Goal: Task Accomplishment & Management: Manage account settings

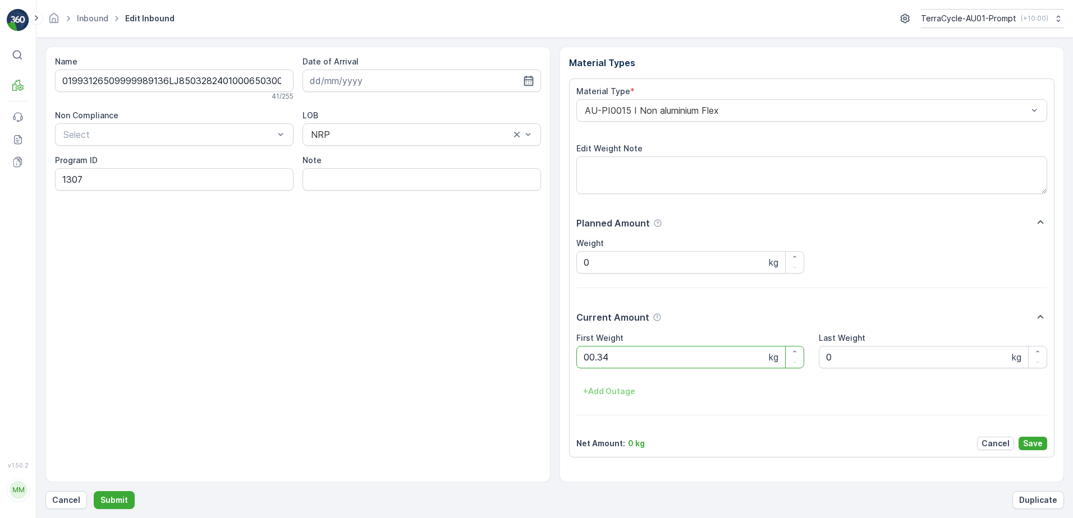
click at [94, 491] on button "Submit" at bounding box center [114, 500] width 41 height 18
click at [80, 182] on ID "CS58-M-AU" at bounding box center [174, 179] width 238 height 22
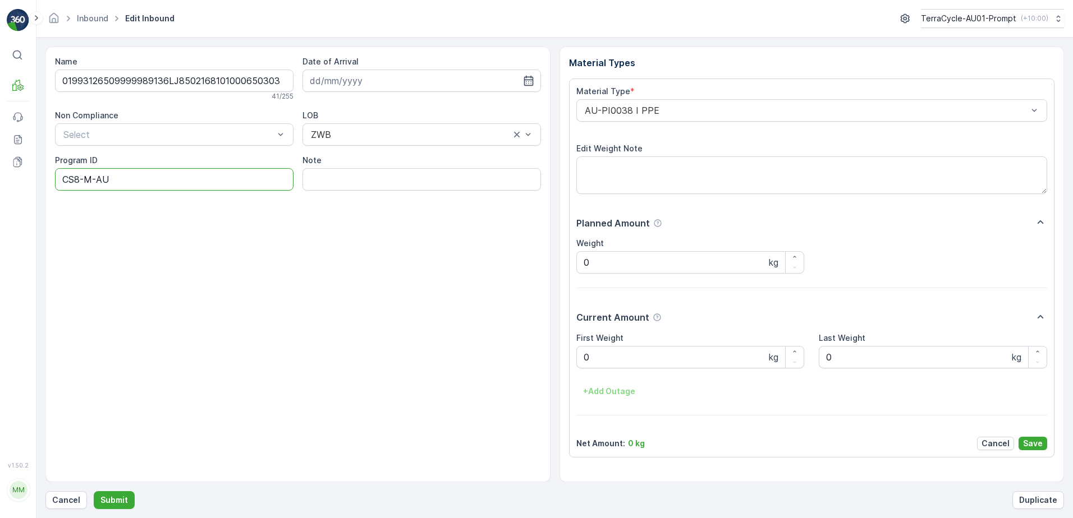
click at [93, 183] on ID "CS8-M-AU" at bounding box center [174, 179] width 238 height 22
type ID "CS8-S-AU"
click at [580, 112] on div "AU-PI0038 I PPE" at bounding box center [811, 110] width 471 height 22
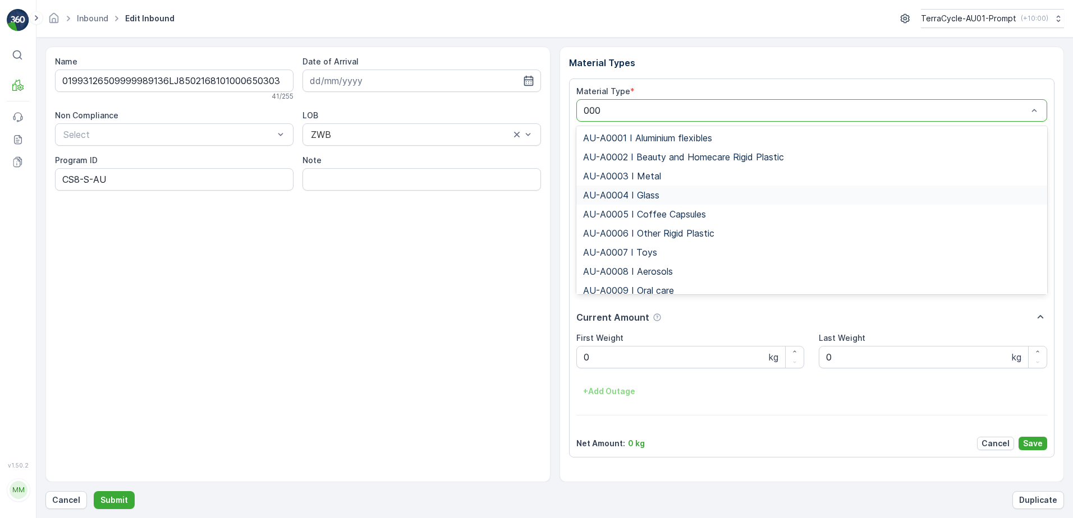
type input "0003"
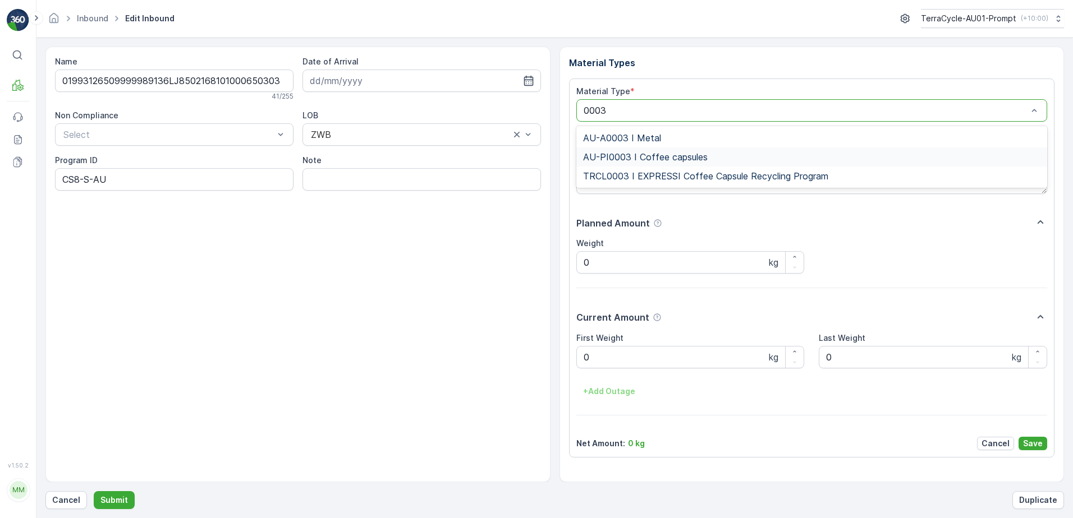
click at [689, 159] on span "AU-PI0003 I Coffee capsules" at bounding box center [645, 157] width 125 height 10
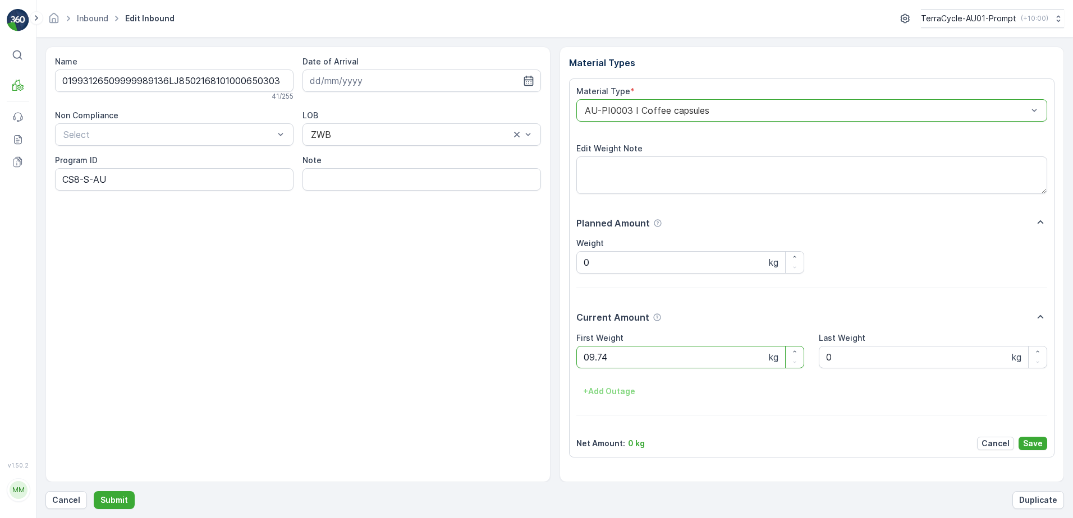
click at [94, 491] on button "Submit" at bounding box center [114, 500] width 41 height 18
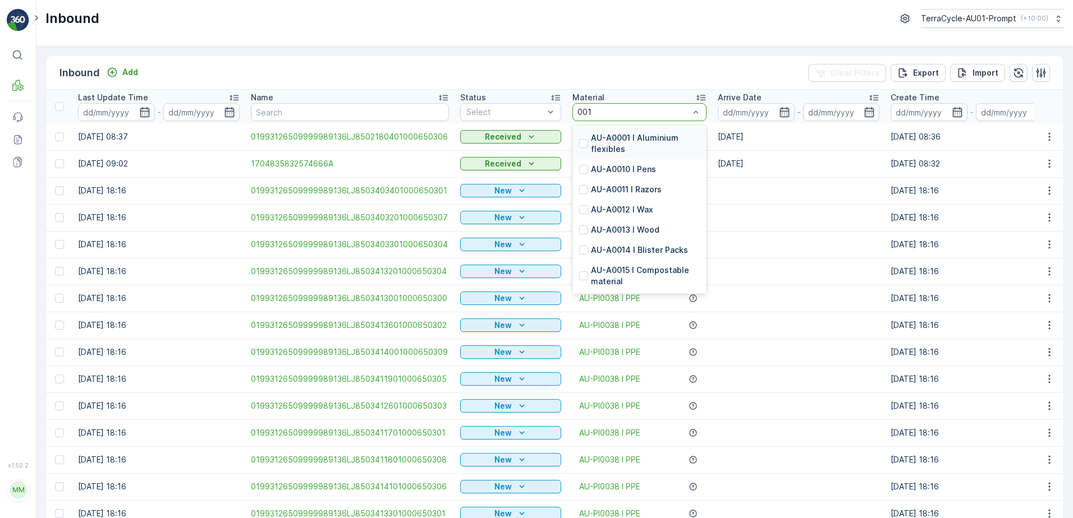
type input "0011"
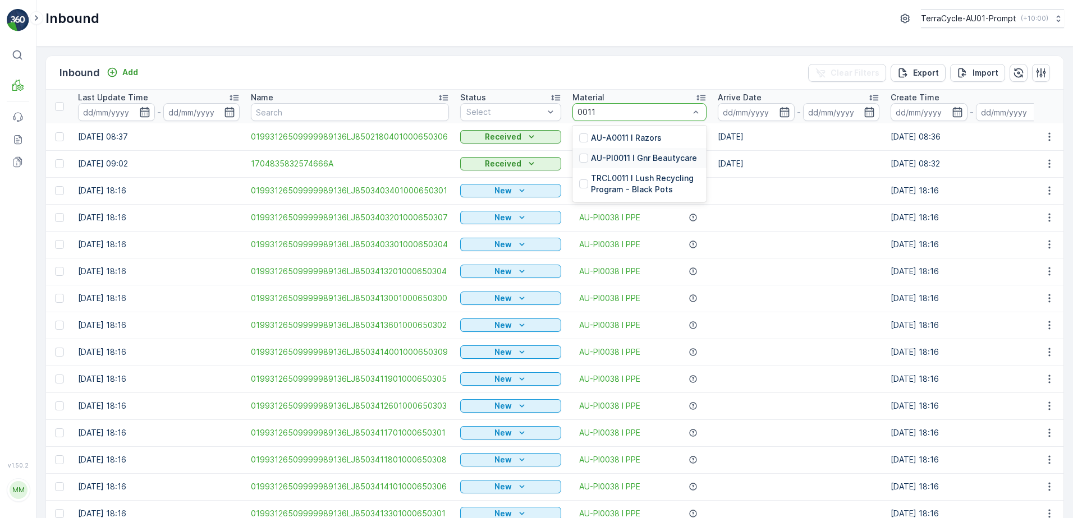
click at [654, 160] on p "AU-PI0011 I Gnr Beautycare" at bounding box center [644, 158] width 106 height 11
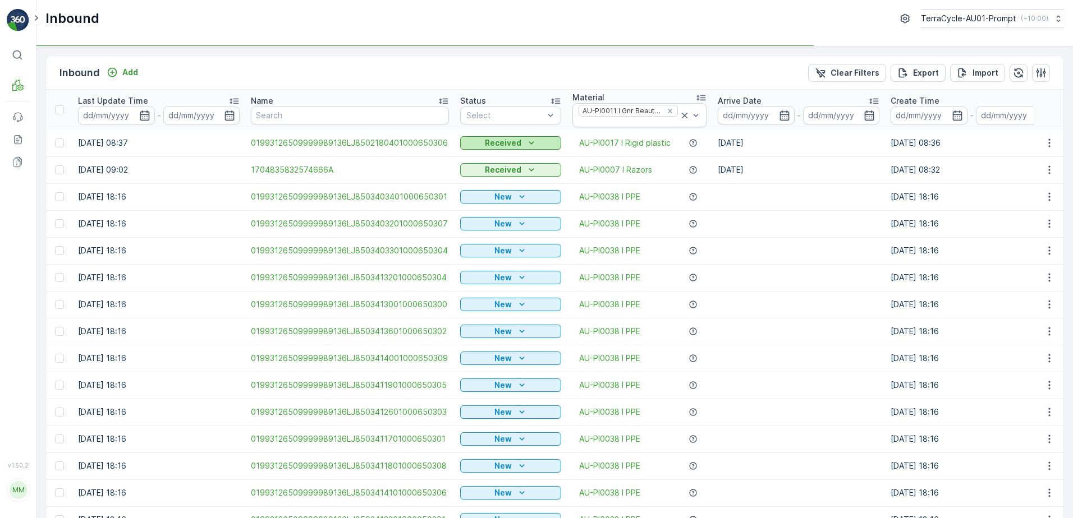
click at [498, 146] on p "Received" at bounding box center [503, 142] width 36 height 11
click at [487, 157] on span "Scanned" at bounding box center [483, 157] width 33 height 9
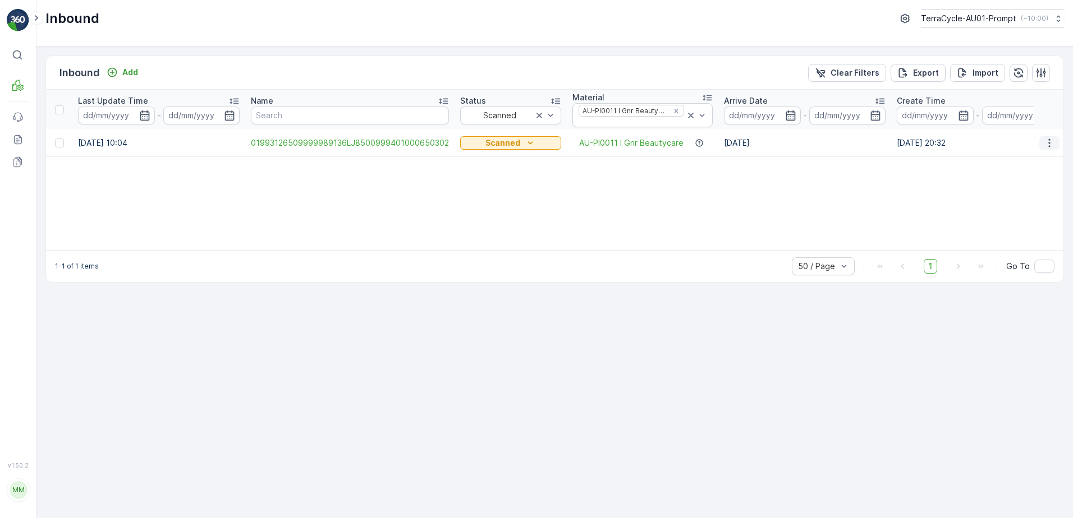
click at [1045, 146] on icon "button" at bounding box center [1048, 142] width 11 height 11
click at [1020, 225] on div "Print QR" at bounding box center [1028, 223] width 89 height 16
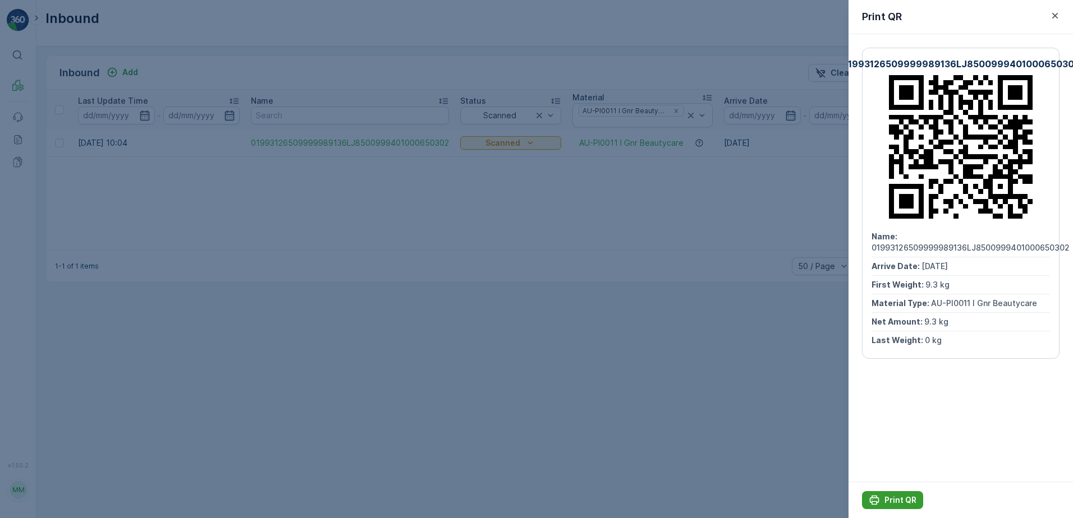
click at [902, 497] on p "Print QR" at bounding box center [900, 500] width 32 height 11
click at [1052, 15] on icon "button" at bounding box center [1054, 15] width 11 height 11
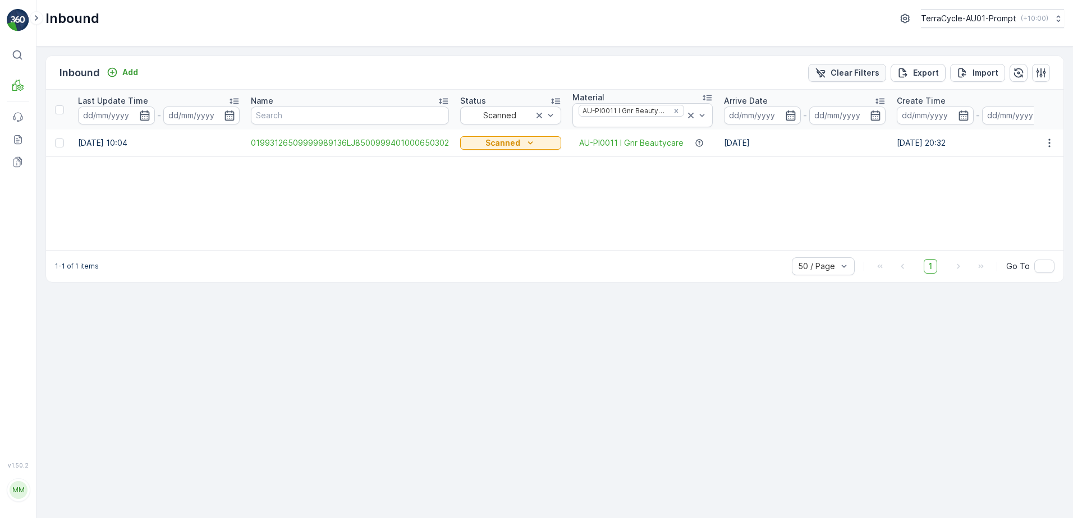
click at [838, 76] on p "Clear Filters" at bounding box center [854, 72] width 49 height 11
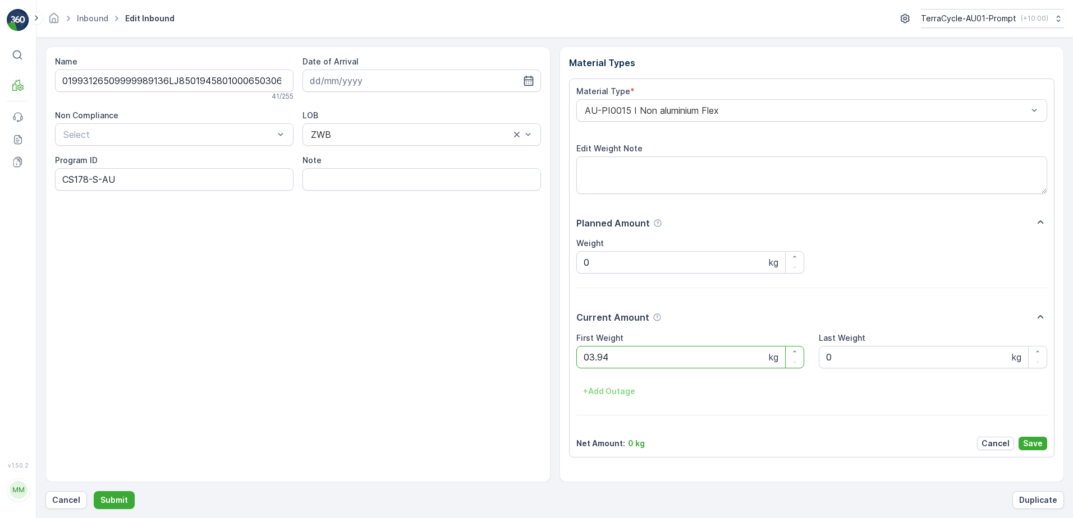
click at [94, 491] on button "Submit" at bounding box center [114, 500] width 41 height 18
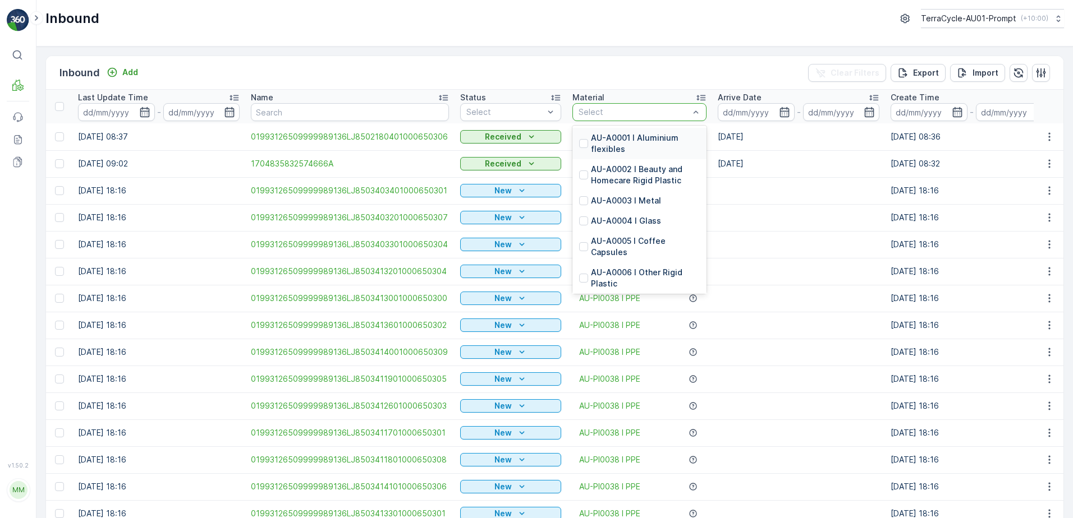
click at [607, 109] on div at bounding box center [633, 112] width 113 height 9
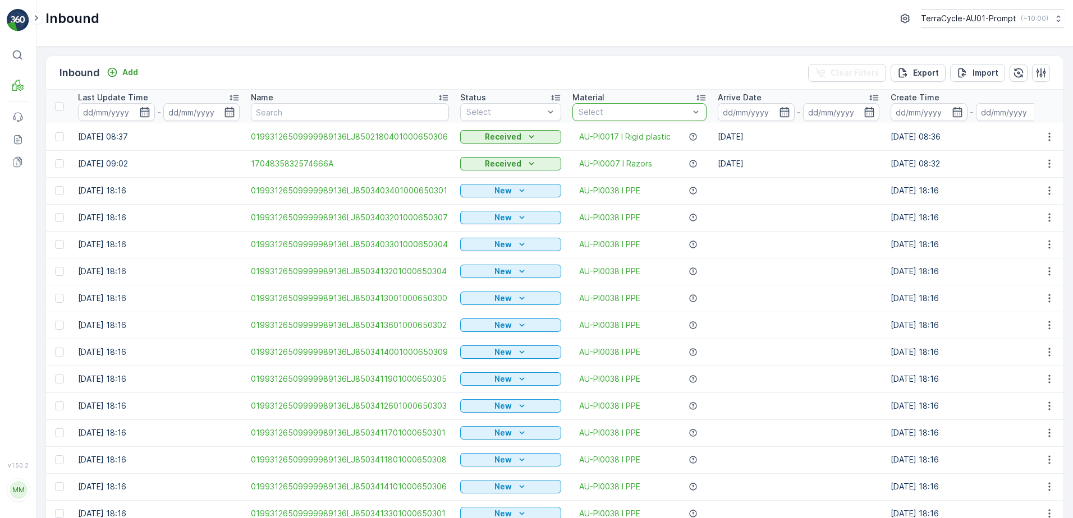
click at [607, 108] on div at bounding box center [633, 112] width 113 height 9
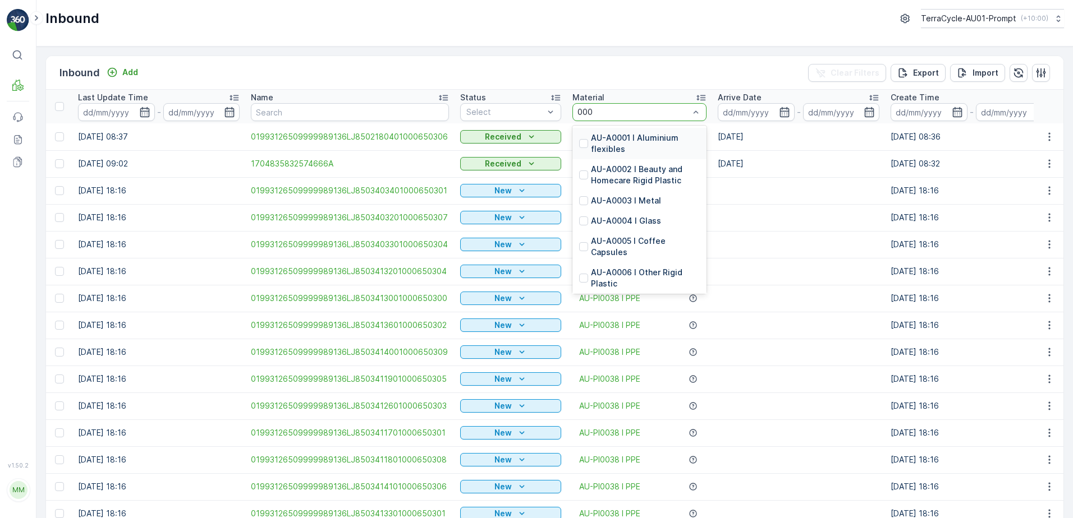
type input "0001"
click at [612, 177] on p "AU-PI0001 I Beauty and homecare" at bounding box center [645, 175] width 109 height 22
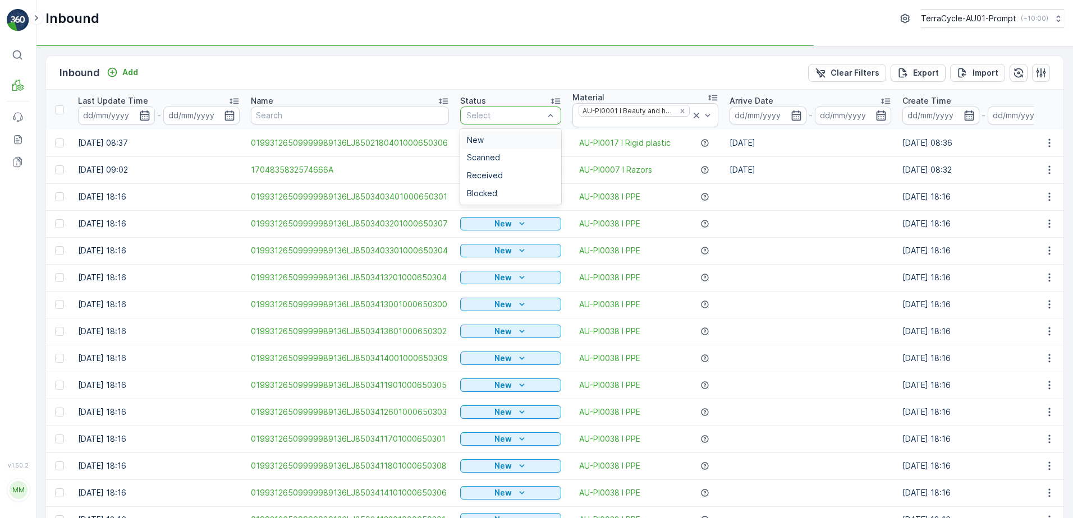
click at [505, 112] on div at bounding box center [505, 115] width 80 height 9
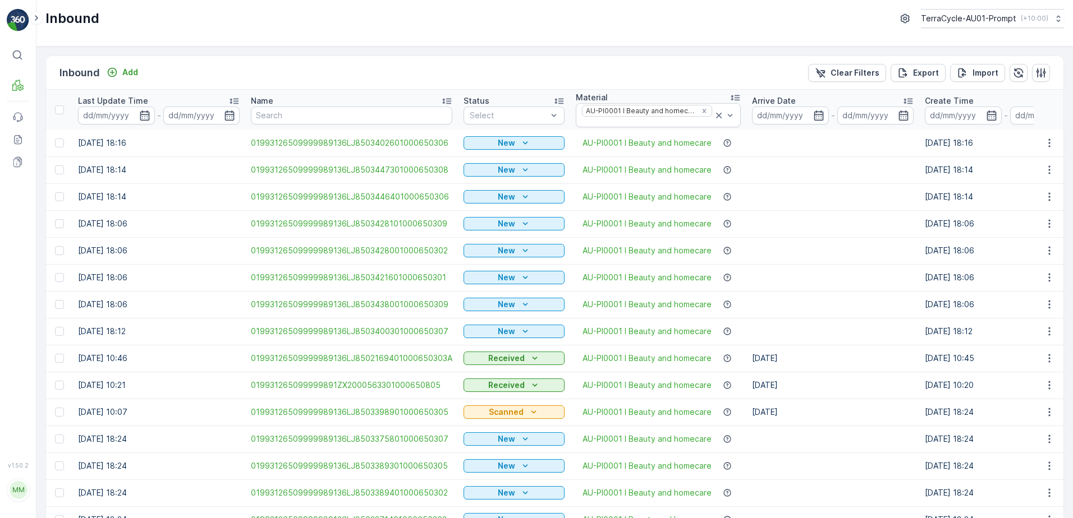
click at [496, 154] on td "New" at bounding box center [514, 143] width 112 height 27
click at [493, 158] on span "Scanned" at bounding box center [486, 157] width 33 height 9
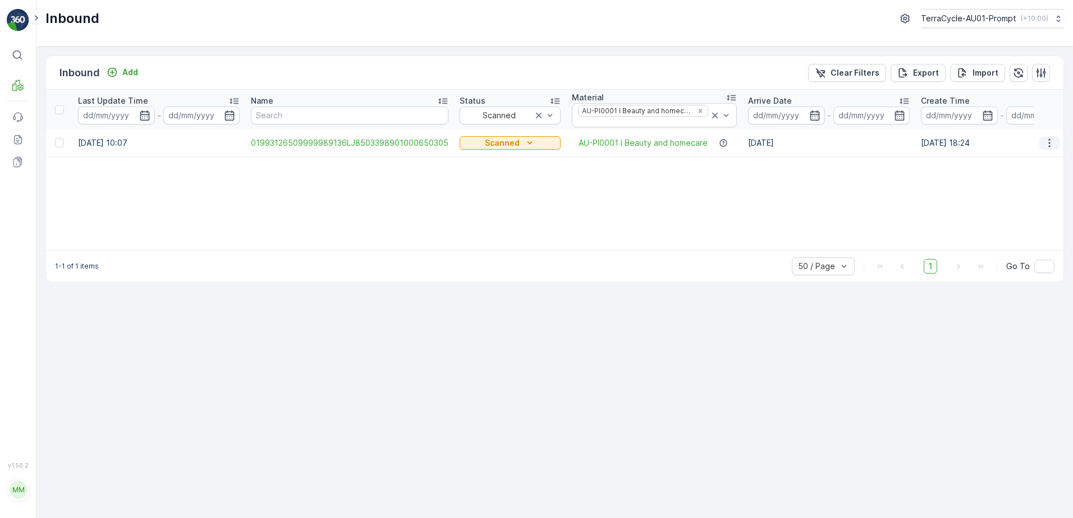
click at [1051, 141] on icon "button" at bounding box center [1048, 142] width 11 height 11
click at [1019, 218] on div "Print QR" at bounding box center [1028, 223] width 89 height 16
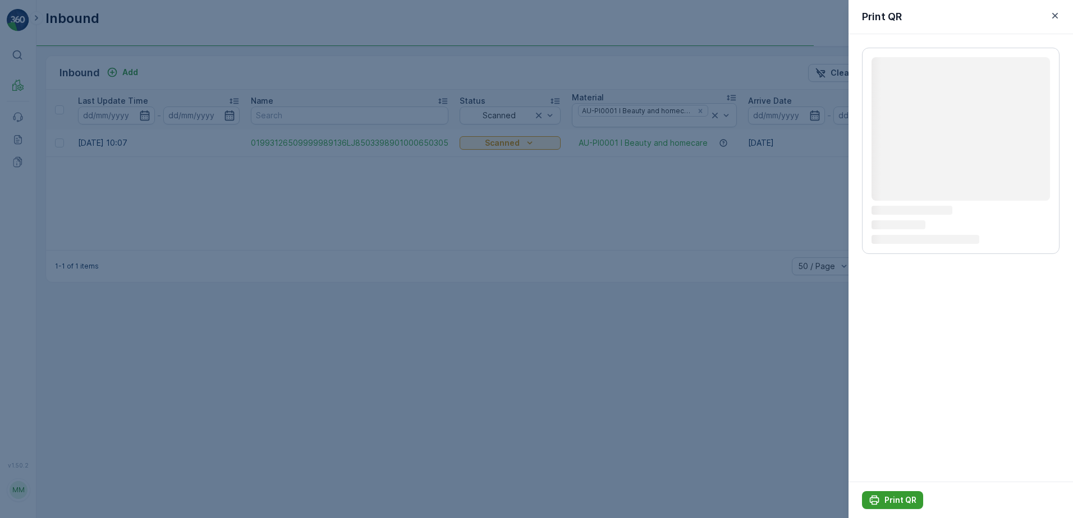
click at [898, 502] on p "Print QR" at bounding box center [900, 500] width 32 height 11
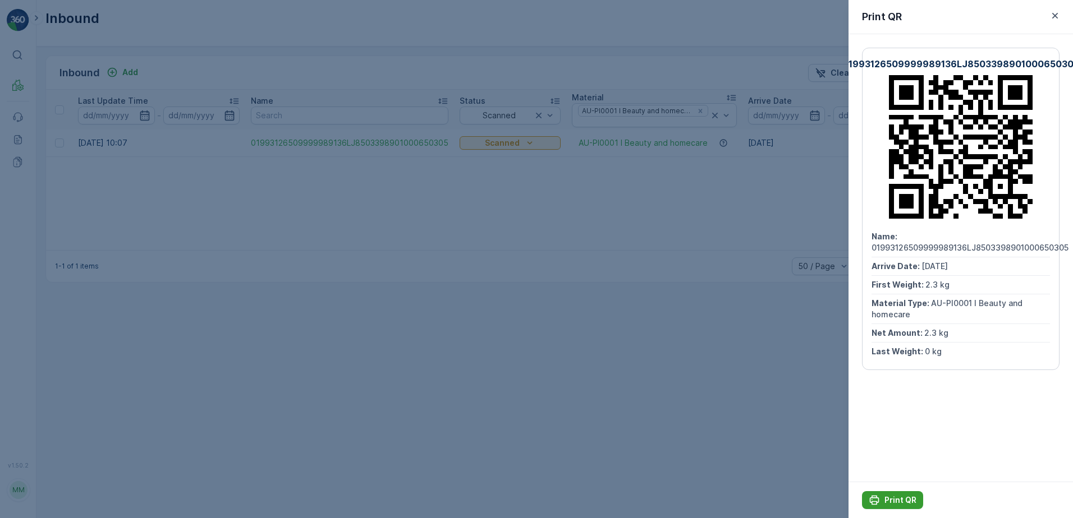
click at [892, 500] on p "Print QR" at bounding box center [900, 500] width 32 height 11
click at [1054, 16] on icon "button" at bounding box center [1054, 15] width 11 height 11
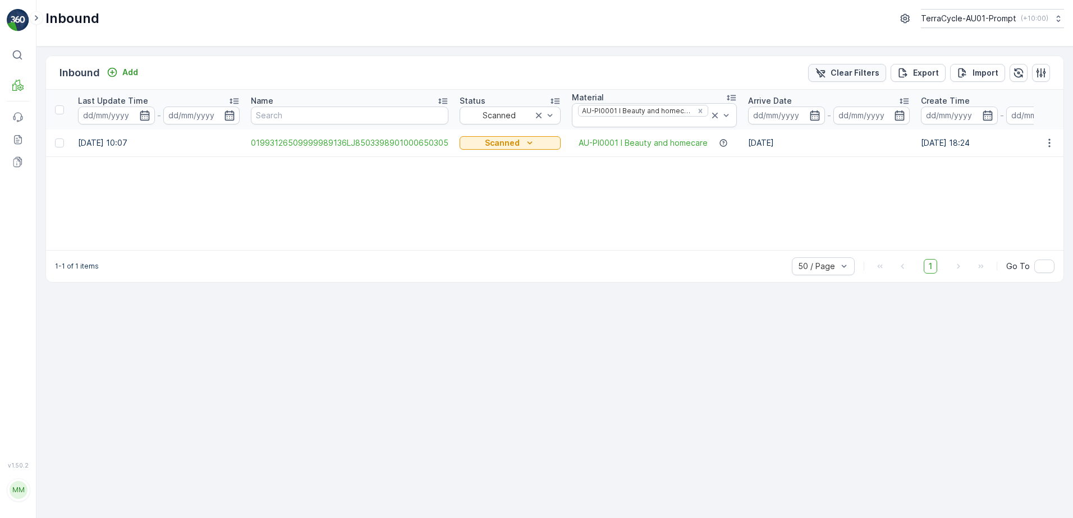
click at [875, 70] on p "Clear Filters" at bounding box center [854, 72] width 49 height 11
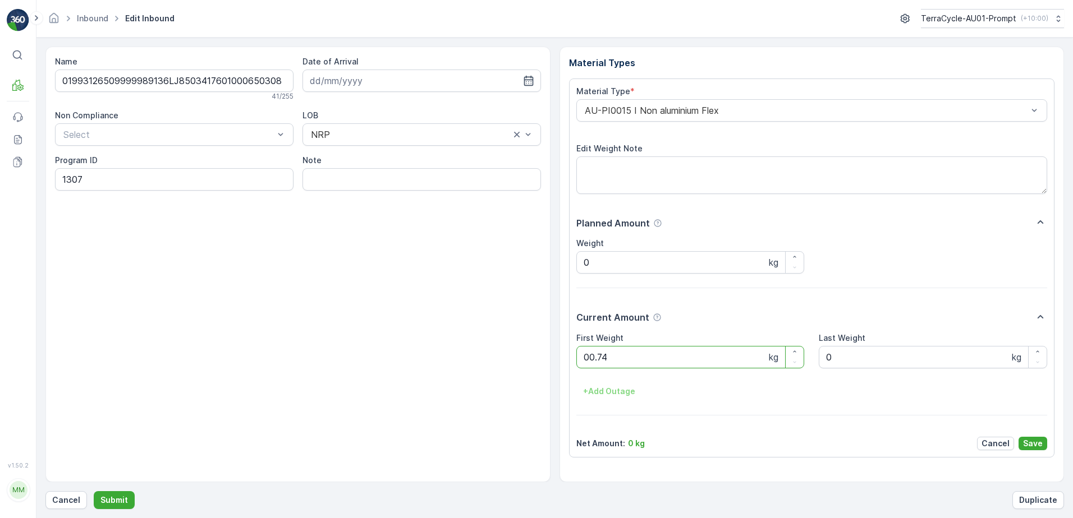
click at [94, 491] on button "Submit" at bounding box center [114, 500] width 41 height 18
click at [85, 180] on ID "SW14-M-AU" at bounding box center [174, 179] width 238 height 22
click at [91, 182] on ID "CS8-M-AU" at bounding box center [174, 179] width 238 height 22
type ID "CS8-S-AU"
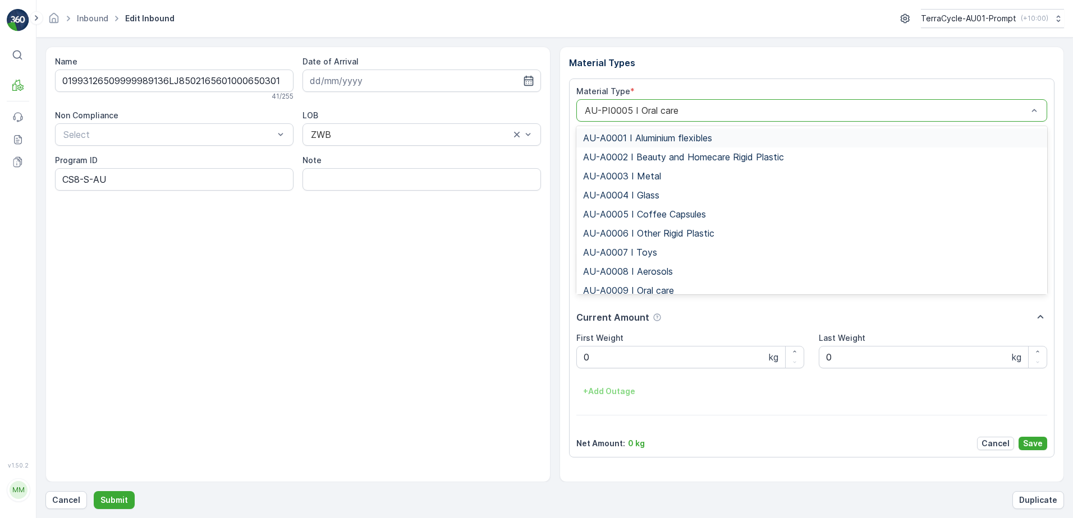
click at [581, 113] on div "AU-PI0005 I Oral care" at bounding box center [811, 110] width 471 height 22
type input "0003"
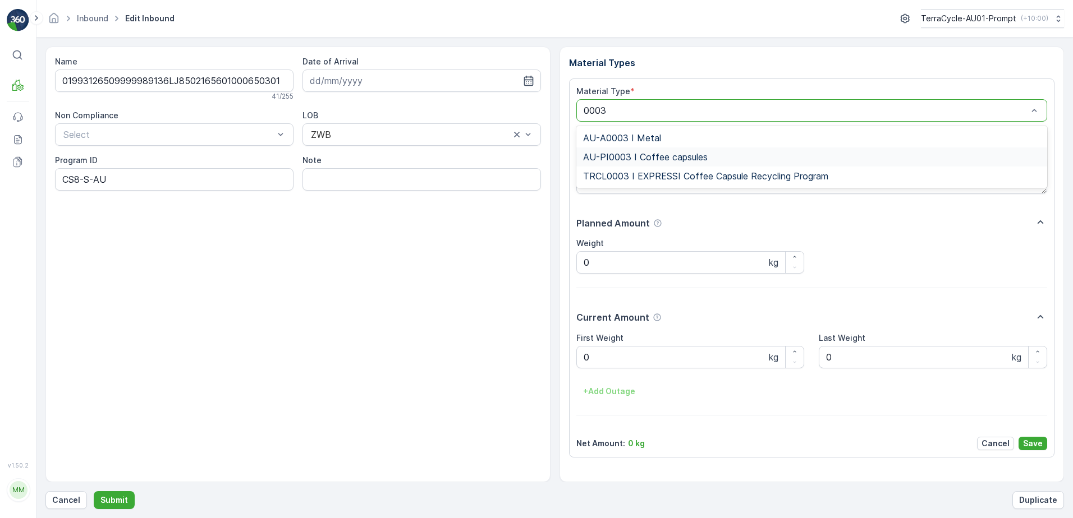
click at [661, 158] on span "AU-PI0003 I Coffee capsules" at bounding box center [645, 157] width 125 height 10
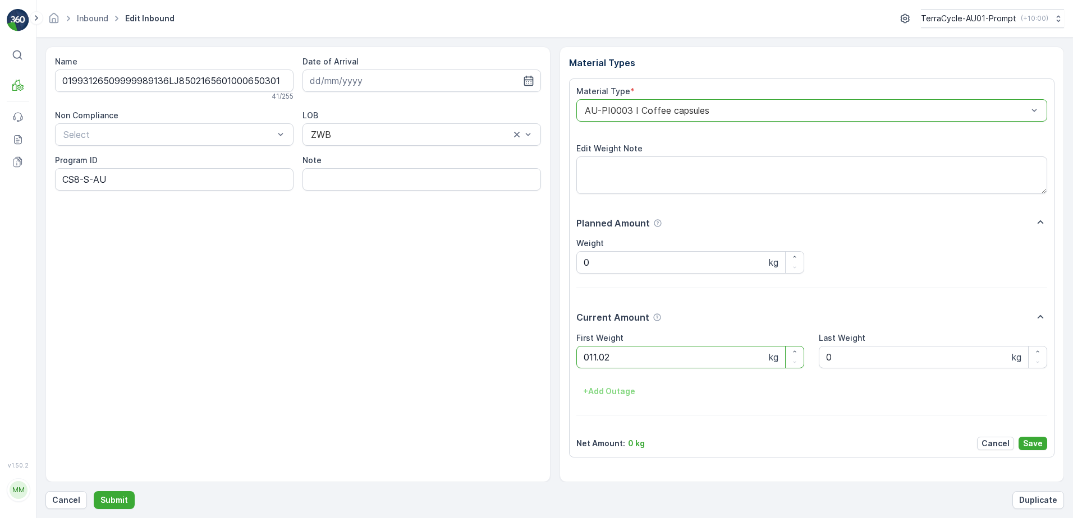
click at [94, 491] on button "Submit" at bounding box center [114, 500] width 41 height 18
click at [126, 182] on ID "SW14-M-AU" at bounding box center [174, 179] width 238 height 22
type ID "S"
type ID "CS8-S"
click at [582, 114] on div "AU-PI0005 I Oral care" at bounding box center [811, 110] width 471 height 22
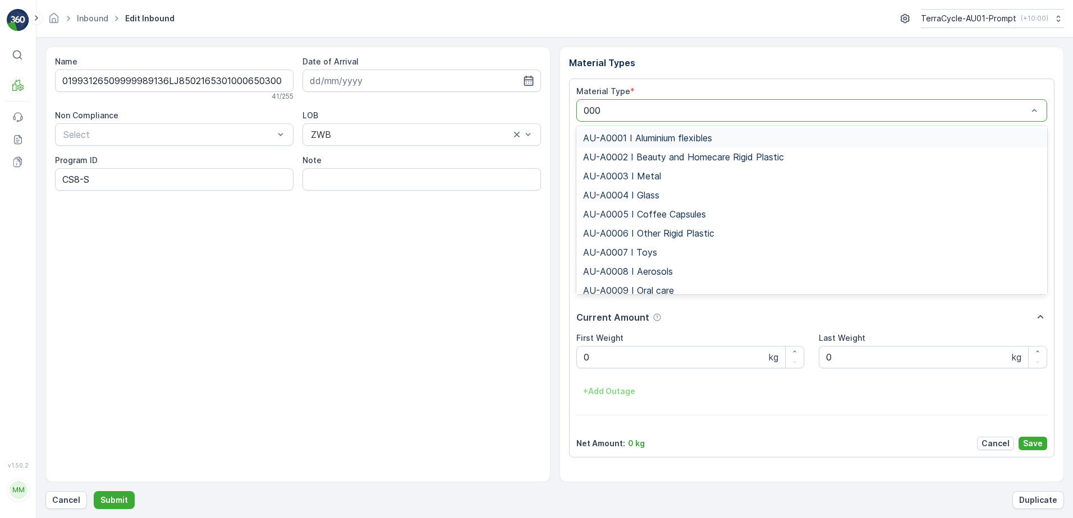
type input "0003"
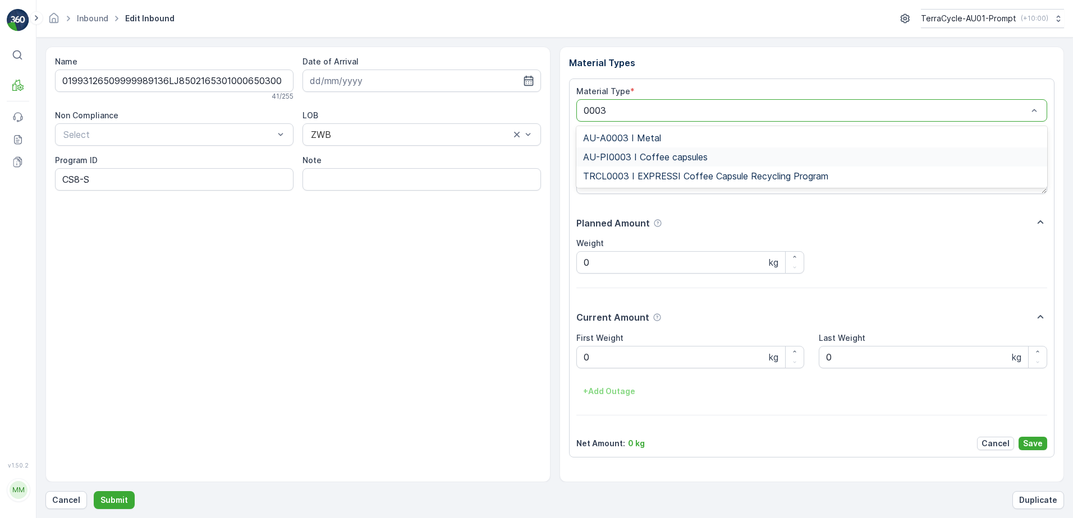
click at [677, 157] on span "AU-PI0003 I Coffee capsules" at bounding box center [645, 157] width 125 height 10
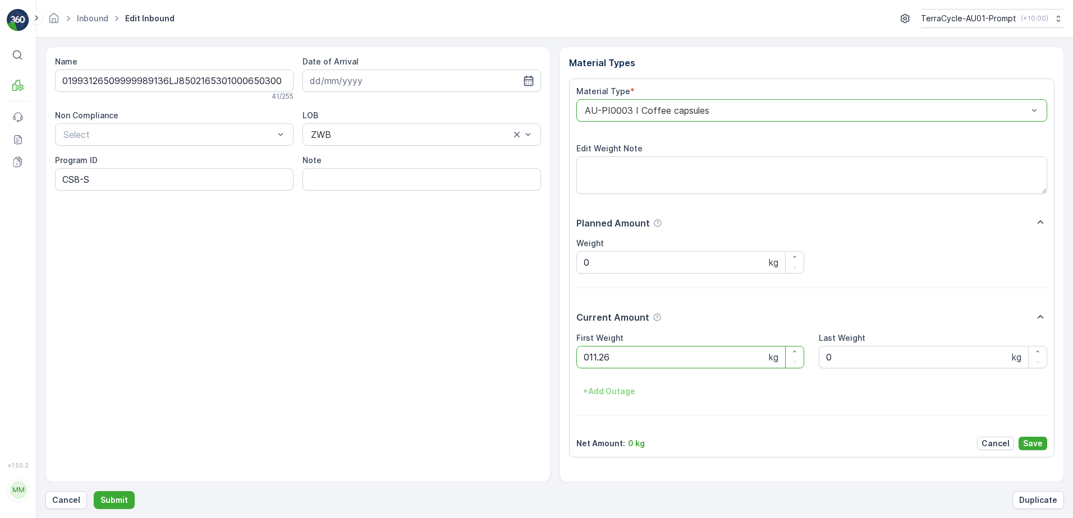
click at [94, 491] on button "Submit" at bounding box center [114, 500] width 41 height 18
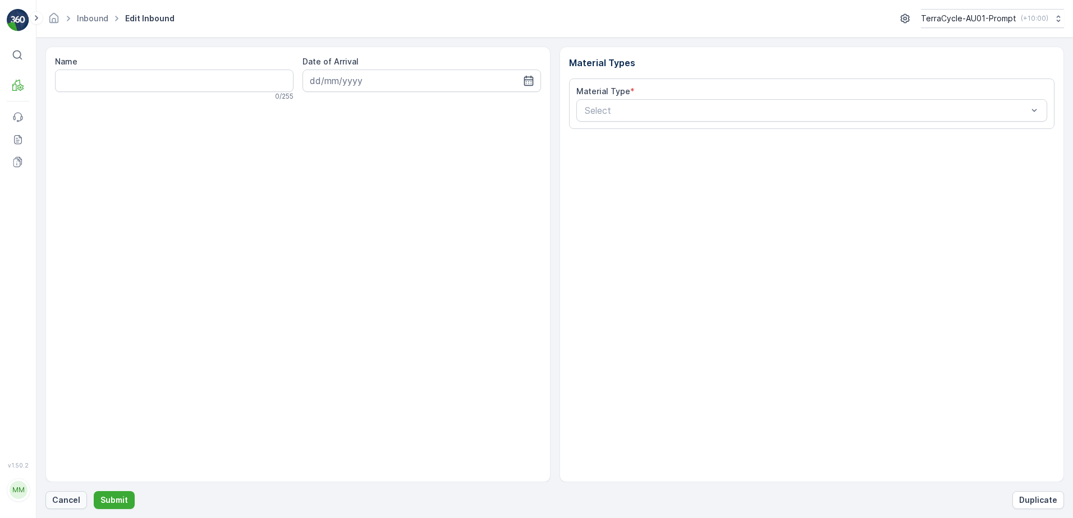
click at [67, 500] on p "Cancel" at bounding box center [66, 500] width 28 height 11
click at [61, 495] on p "Cancel" at bounding box center [66, 500] width 28 height 11
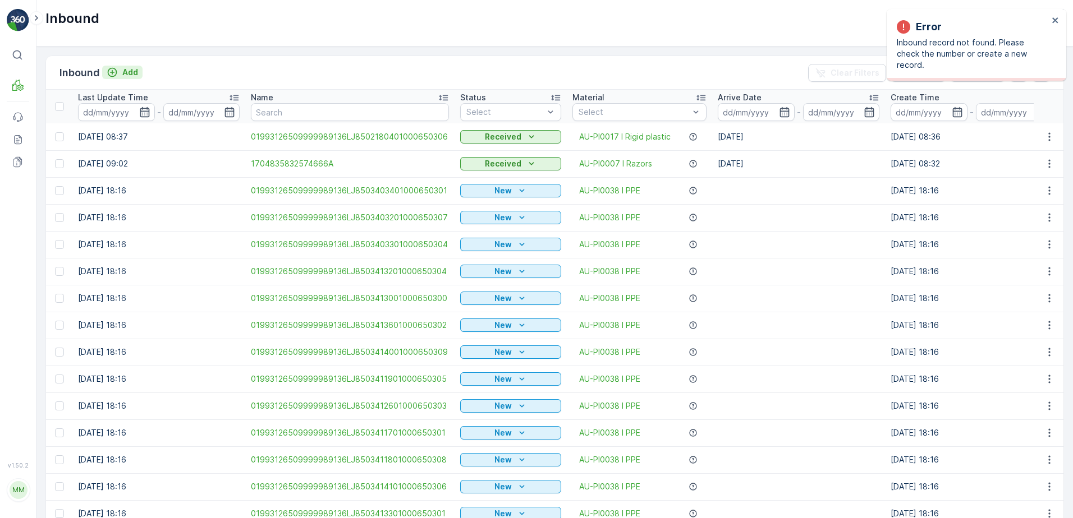
click at [125, 73] on p "Add" at bounding box center [130, 72] width 16 height 11
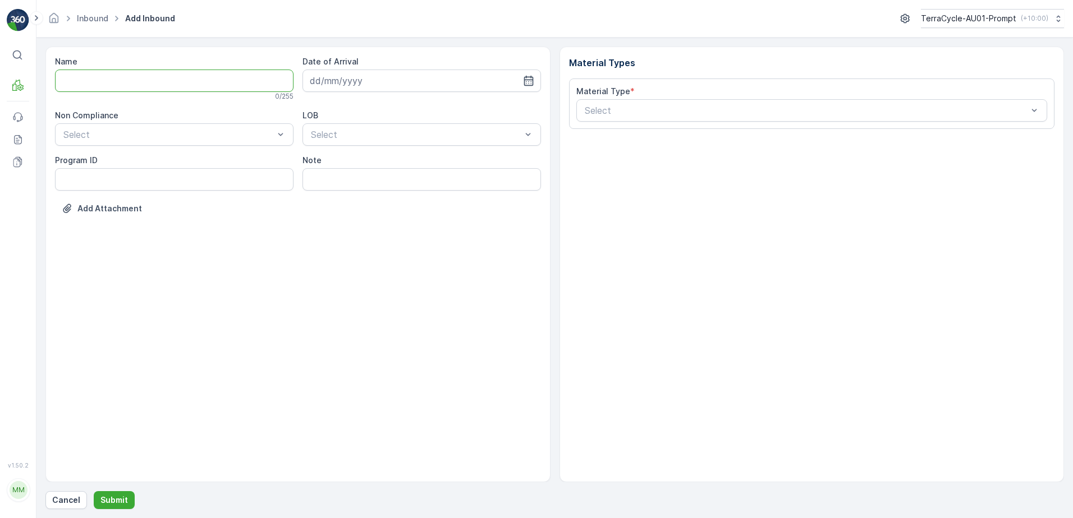
click at [118, 84] on input "Name" at bounding box center [174, 81] width 238 height 22
type input "019931265099999891ZX2500655601000650801"
click at [94, 491] on button "Submit" at bounding box center [114, 500] width 41 height 18
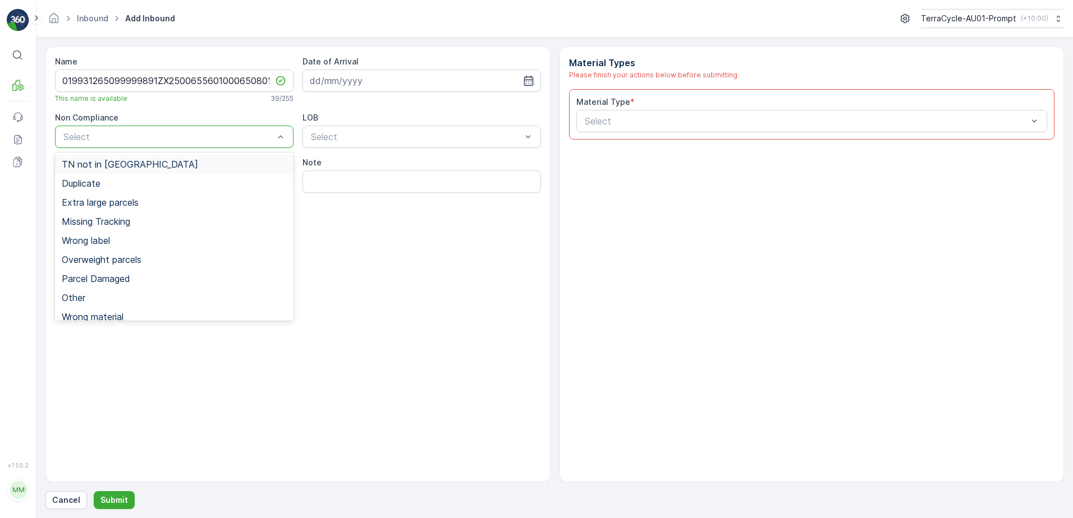
drag, startPoint x: 204, startPoint y: 139, endPoint x: 159, endPoint y: 155, distance: 47.7
click at [146, 166] on div "TN not in [GEOGRAPHIC_DATA]" at bounding box center [174, 164] width 225 height 10
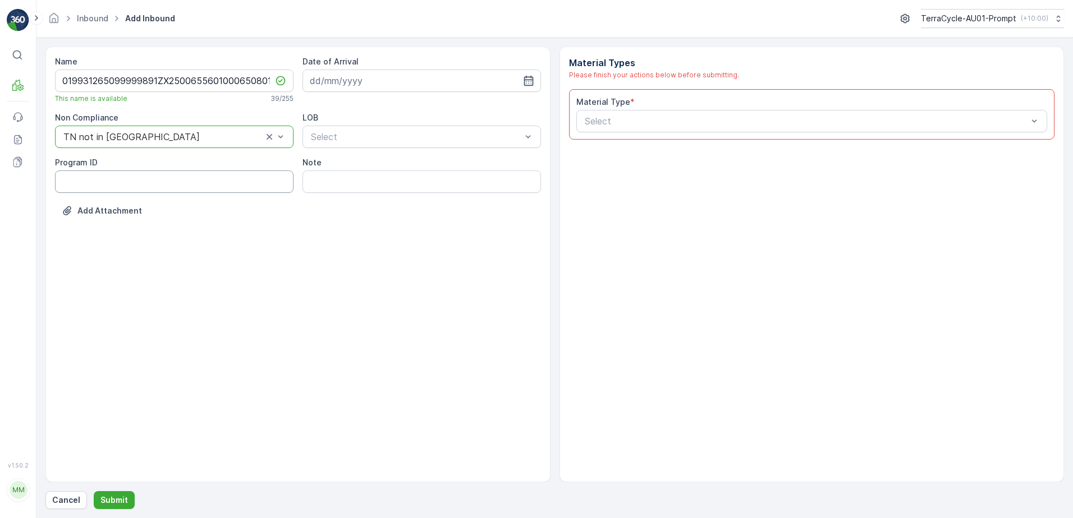
click at [110, 185] on ID "Program ID" at bounding box center [174, 182] width 238 height 22
type ID "1054"
click at [446, 78] on input at bounding box center [421, 81] width 238 height 22
click at [359, 197] on div "16" at bounding box center [362, 197] width 18 height 18
type input "[DATE]"
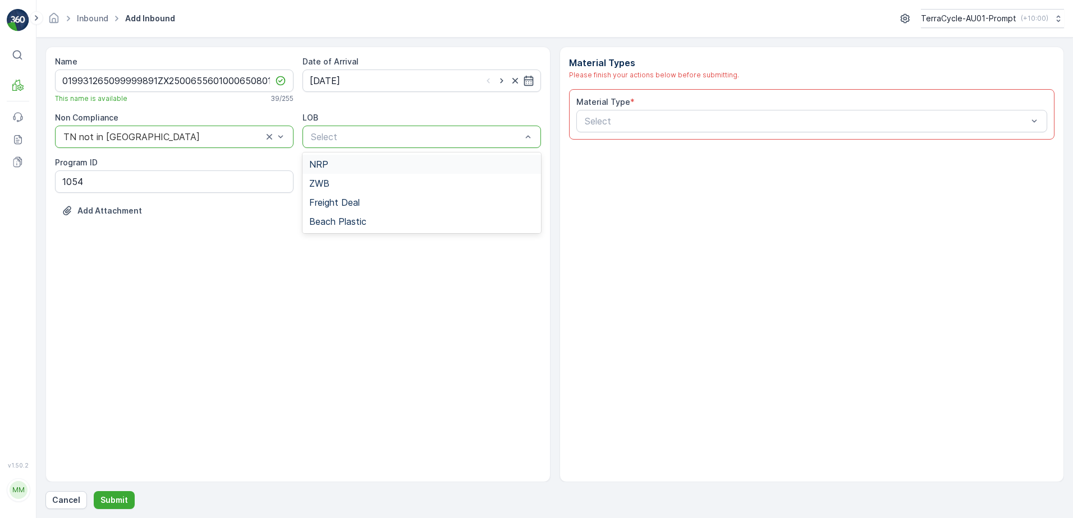
drag, startPoint x: 353, startPoint y: 171, endPoint x: 449, endPoint y: 161, distance: 95.8
click at [353, 170] on div "NRP" at bounding box center [421, 164] width 238 height 19
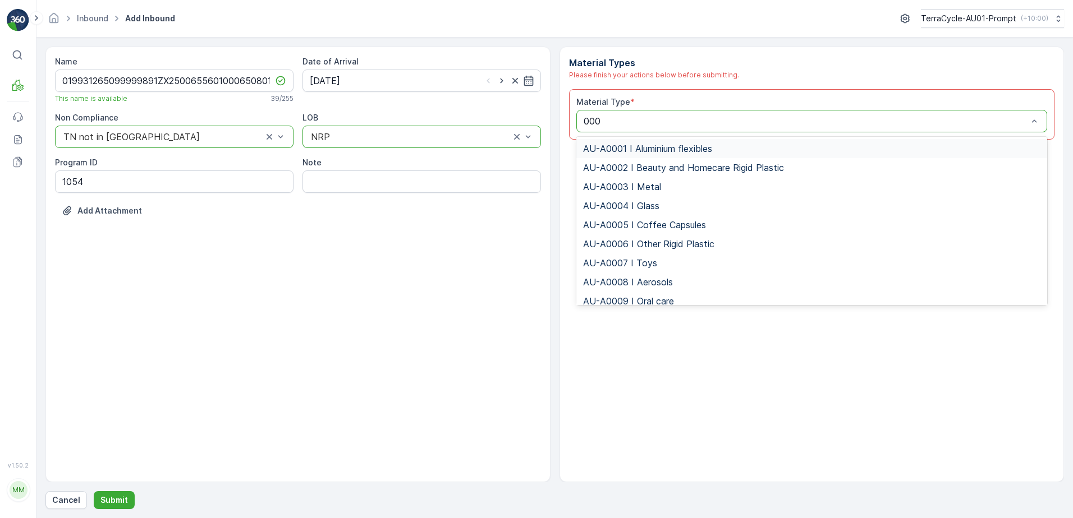
type input "0007"
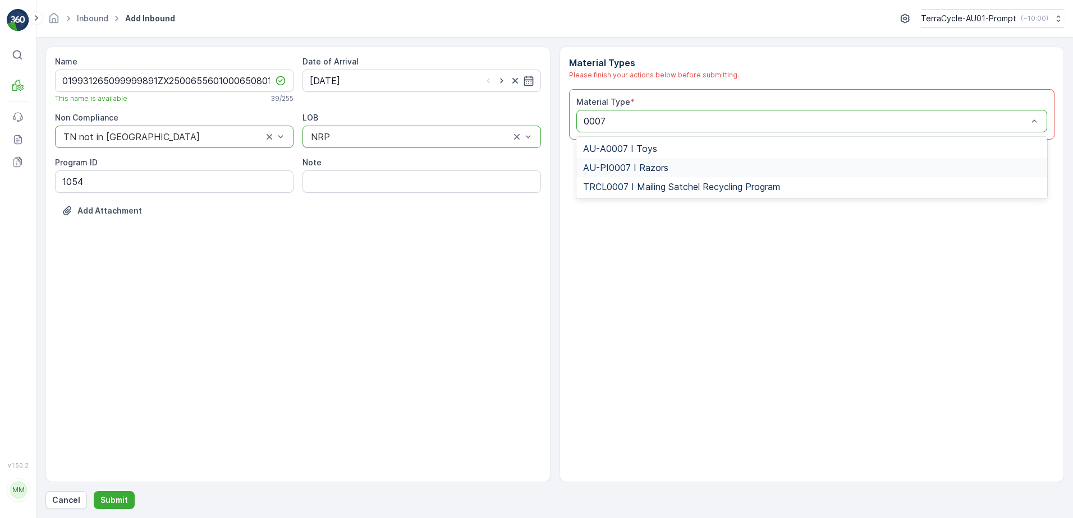
click at [658, 171] on span "AU-PI0007 I Razors" at bounding box center [625, 168] width 85 height 10
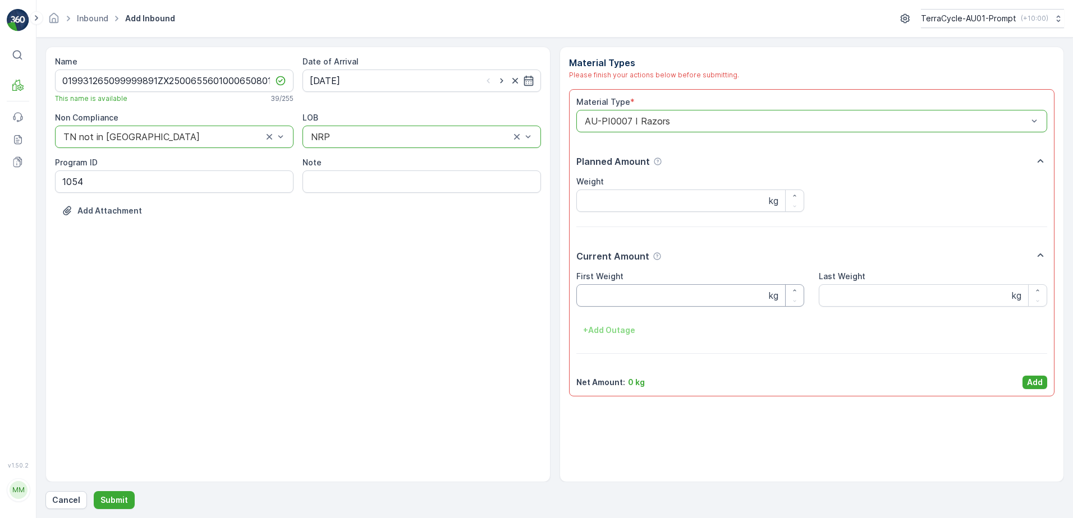
click at [676, 300] on Weight "First Weight" at bounding box center [690, 295] width 228 height 22
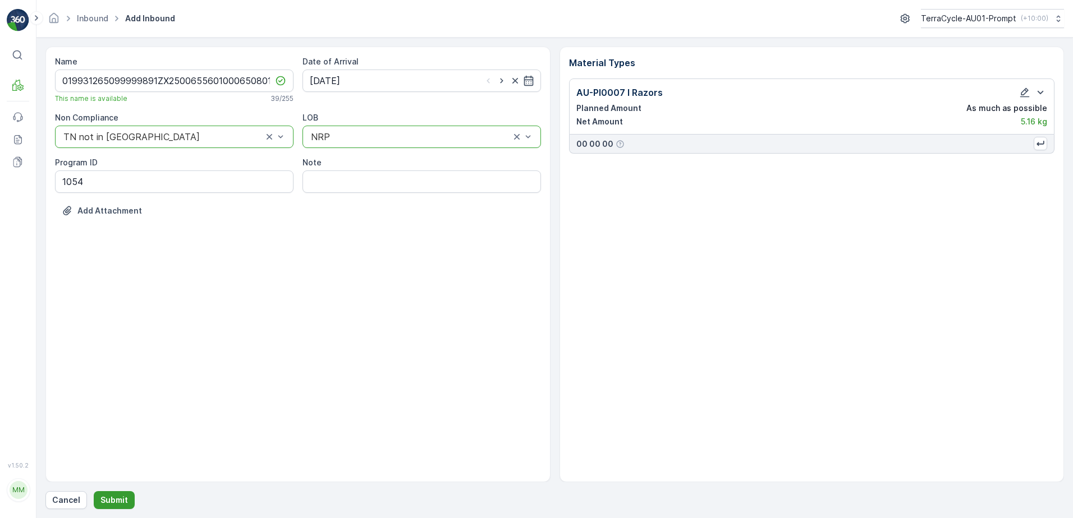
click at [118, 504] on p "Submit" at bounding box center [113, 500] width 27 height 11
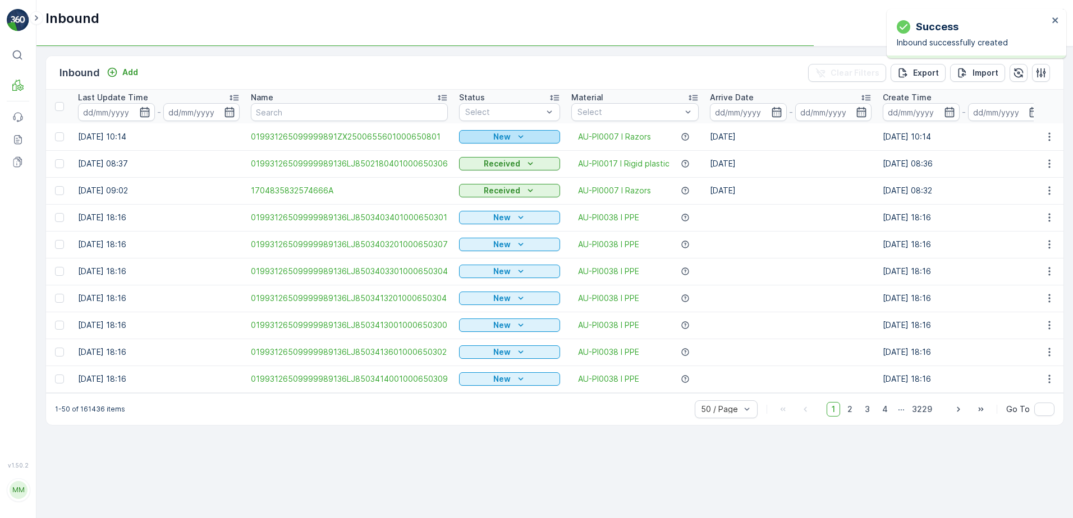
click at [499, 136] on p "New" at bounding box center [501, 136] width 17 height 11
click at [478, 169] on span "Scanned" at bounding box center [480, 169] width 33 height 11
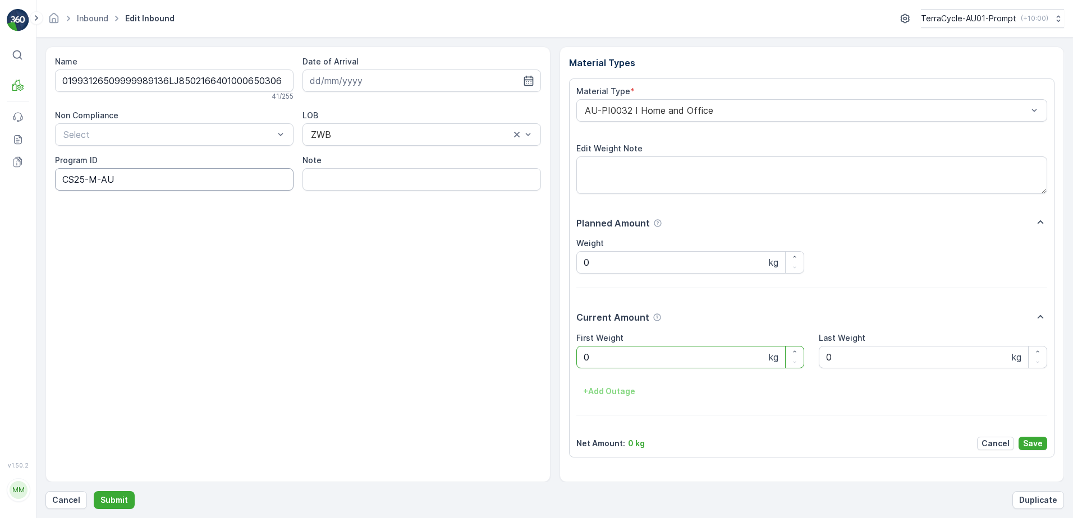
click at [85, 178] on ID "CS25-M-AU" at bounding box center [174, 179] width 238 height 22
click at [91, 178] on ID "CS8-M-AU" at bounding box center [174, 179] width 238 height 22
type ID "CS8-S-AU"
click at [580, 113] on div "AU-PI0032 I Home and Office" at bounding box center [811, 110] width 471 height 22
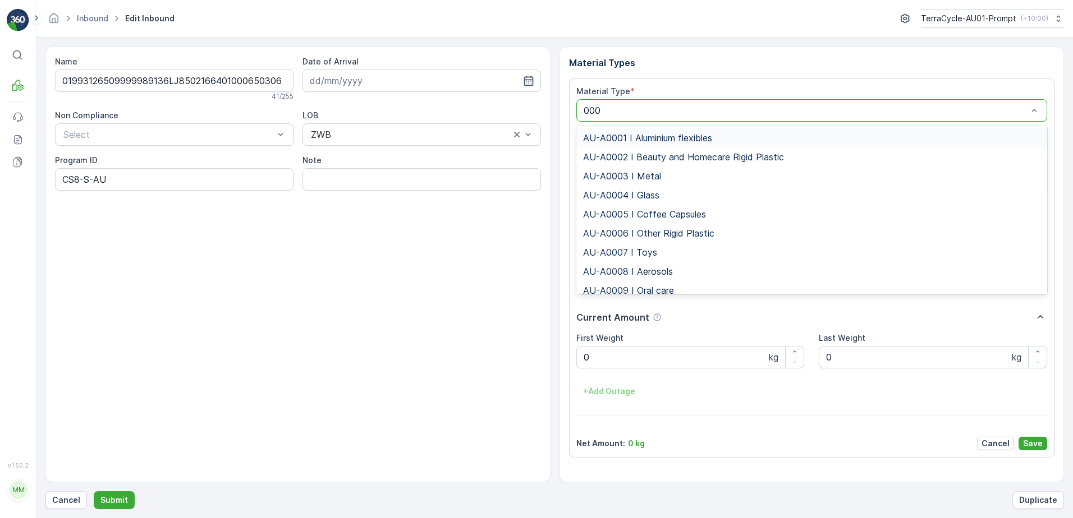
type input "0003"
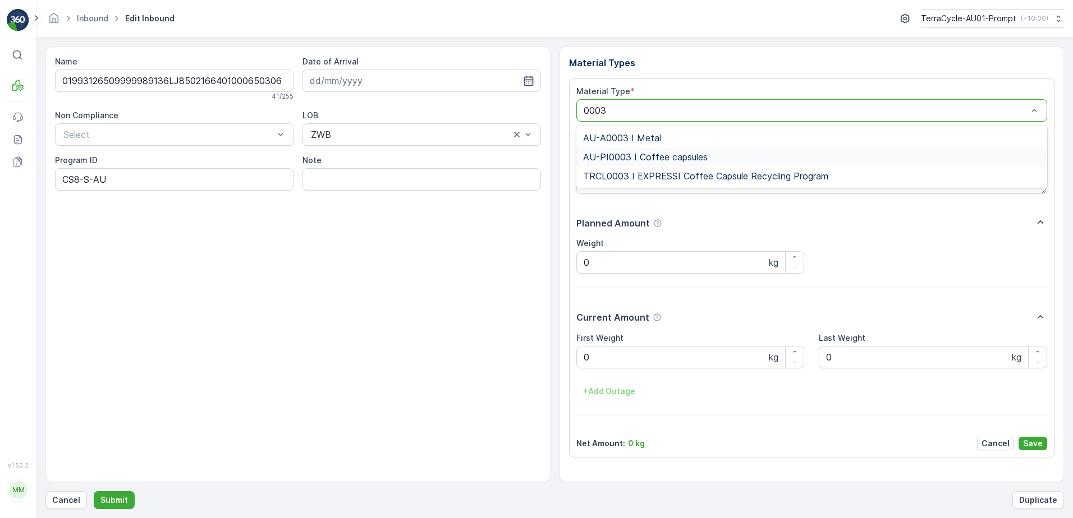
drag, startPoint x: 700, startPoint y: 156, endPoint x: 695, endPoint y: 195, distance: 39.6
click at [702, 156] on span "AU-PI0003 I Coffee capsules" at bounding box center [645, 157] width 125 height 10
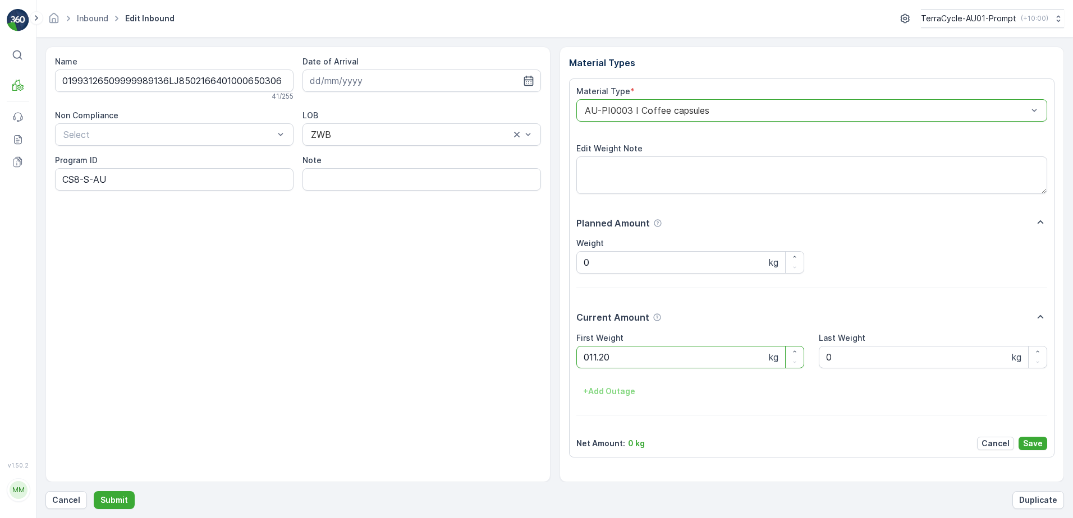
click at [94, 491] on button "Submit" at bounding box center [114, 500] width 41 height 18
click at [94, 180] on ID "CS24-S-AU" at bounding box center [174, 179] width 238 height 22
click at [85, 180] on ID "CS24-M-AU" at bounding box center [174, 179] width 238 height 22
type ID "CS129-M-AU"
click at [579, 109] on div "AU-PI0032 I Home and Office" at bounding box center [811, 110] width 471 height 22
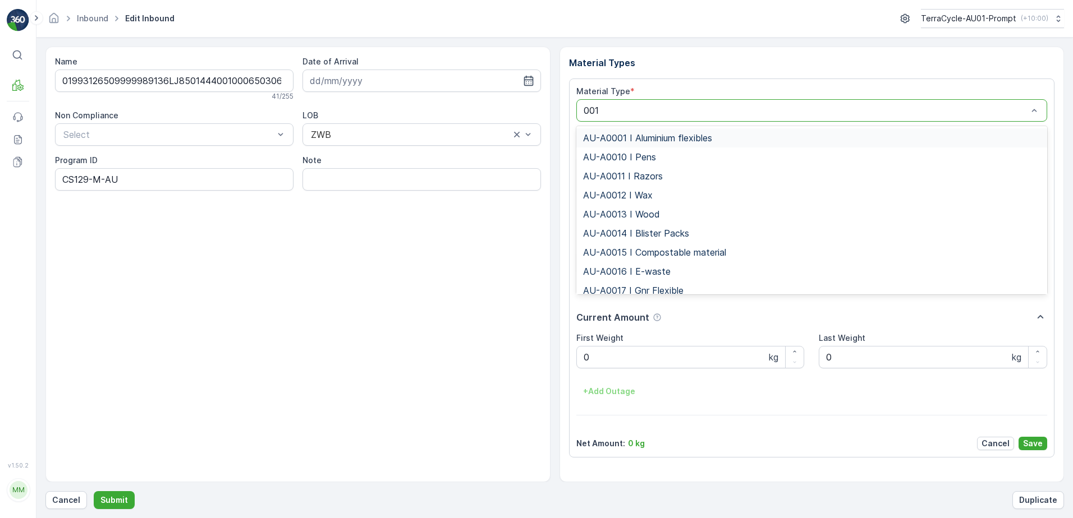
type input "0017"
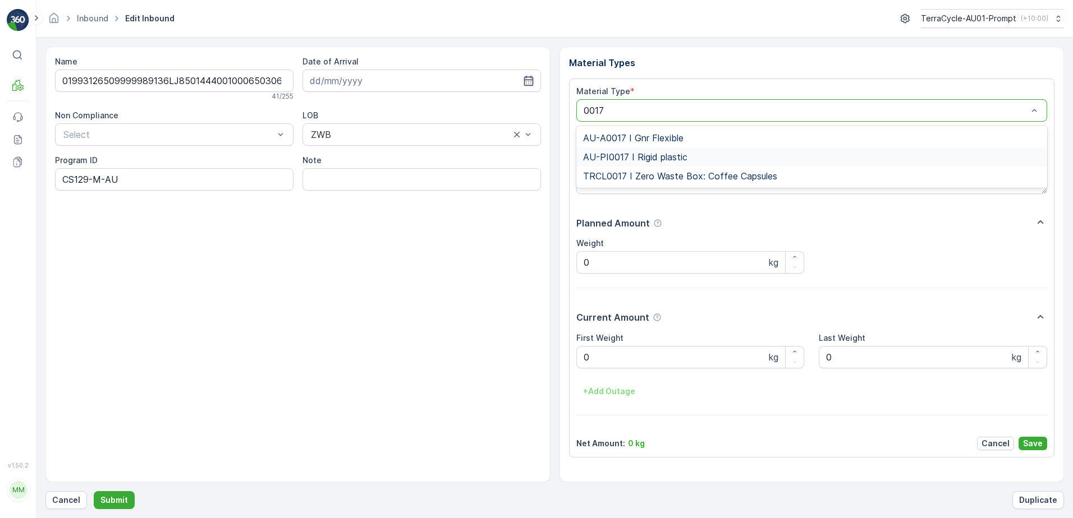
click at [656, 157] on span "AU-PI0017 I Rigid plastic" at bounding box center [635, 157] width 104 height 10
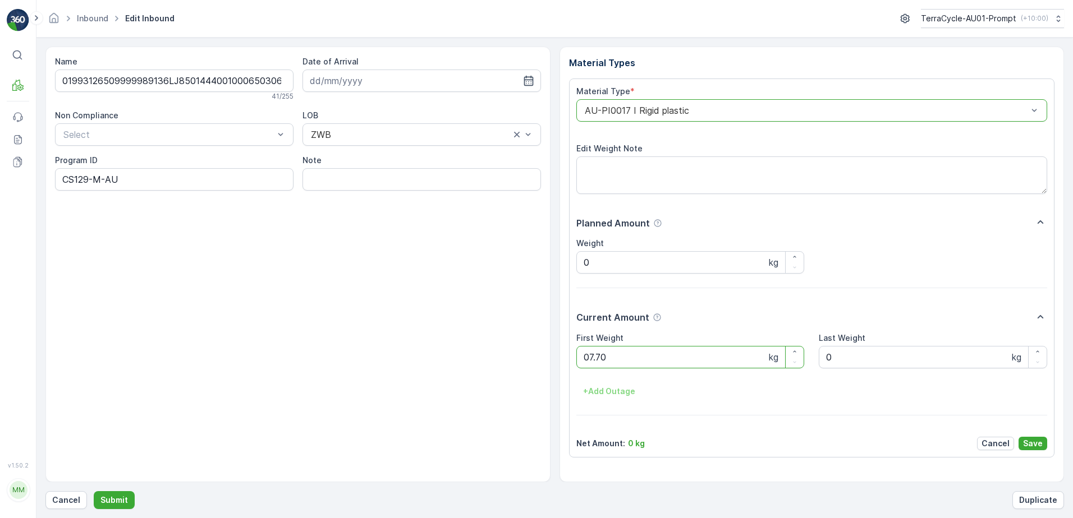
click at [94, 491] on button "Submit" at bounding box center [114, 500] width 41 height 18
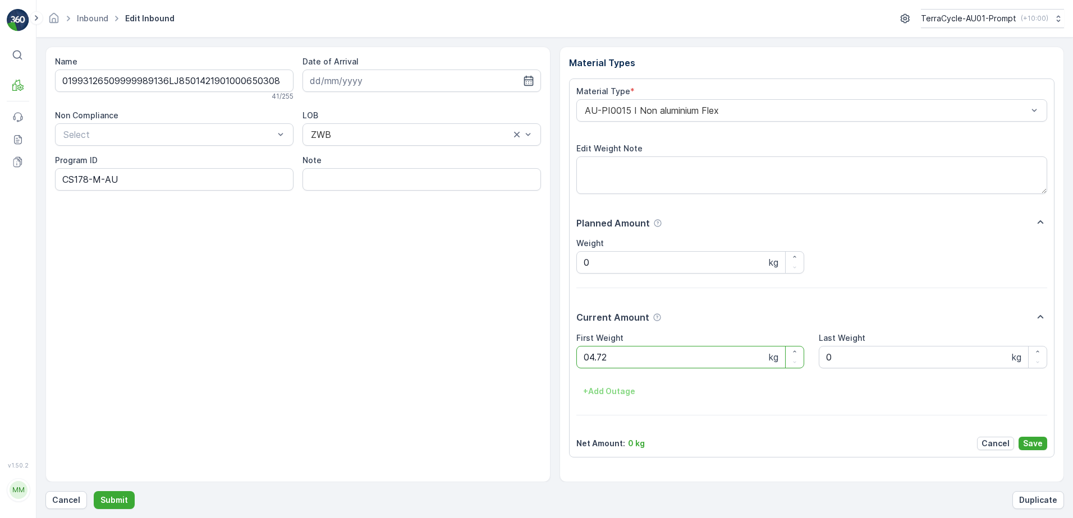
click at [94, 491] on button "Submit" at bounding box center [114, 500] width 41 height 18
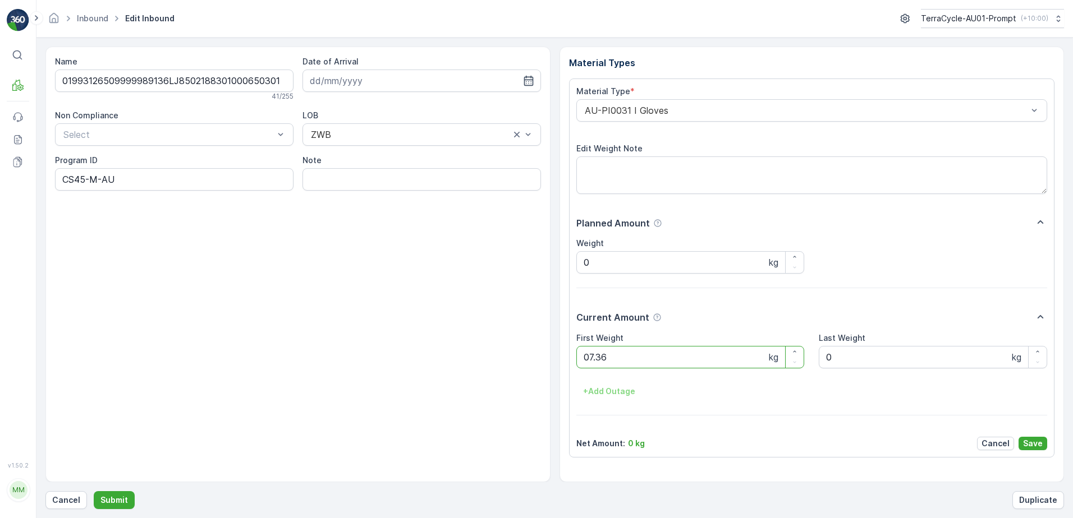
click at [94, 491] on button "Submit" at bounding box center [114, 500] width 41 height 18
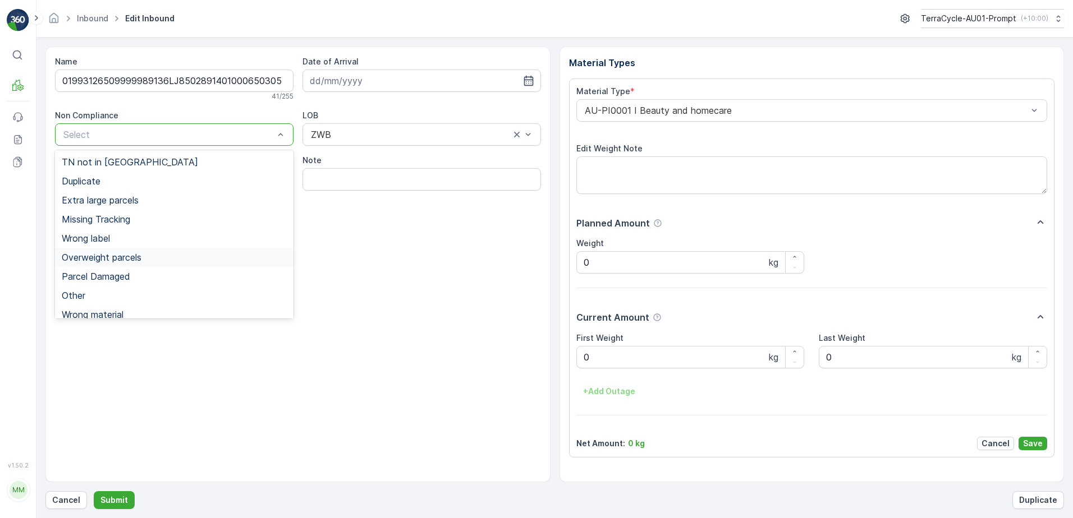
click at [141, 256] on span "Overweight parcels" at bounding box center [102, 257] width 80 height 10
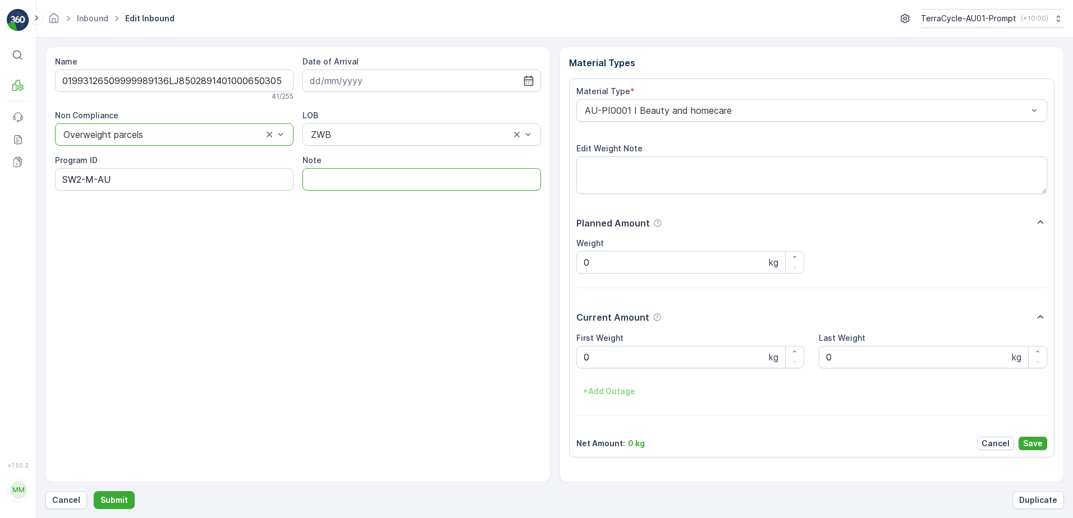
click at [353, 176] on input "Note" at bounding box center [421, 179] width 238 height 22
type input "BOX TOO HEAVY !!"
click at [405, 79] on input at bounding box center [421, 81] width 238 height 22
drag, startPoint x: 363, startPoint y: 197, endPoint x: 374, endPoint y: 193, distance: 11.9
click at [364, 197] on div "16" at bounding box center [362, 197] width 18 height 18
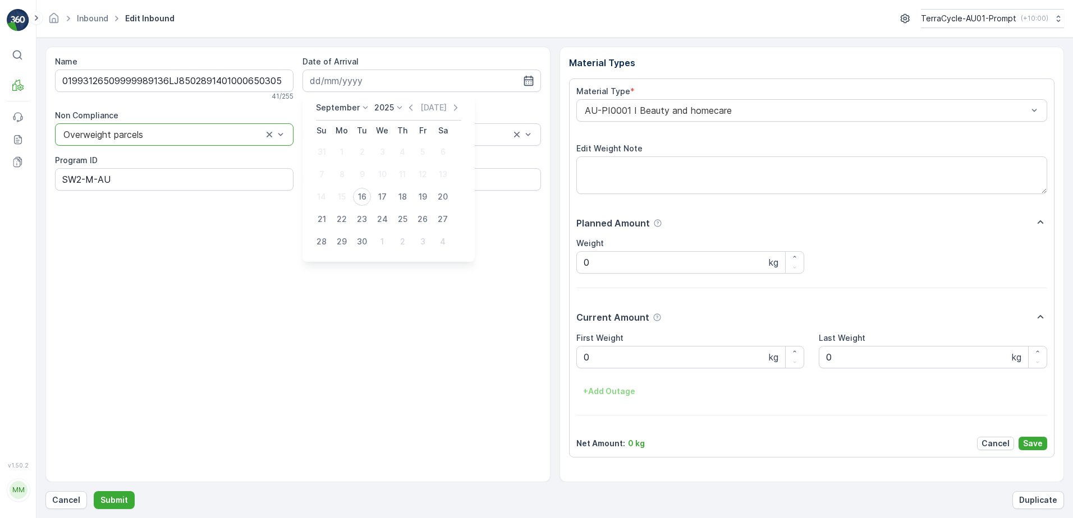
type input "[DATE]"
click at [599, 361] on Weight "0" at bounding box center [690, 357] width 228 height 22
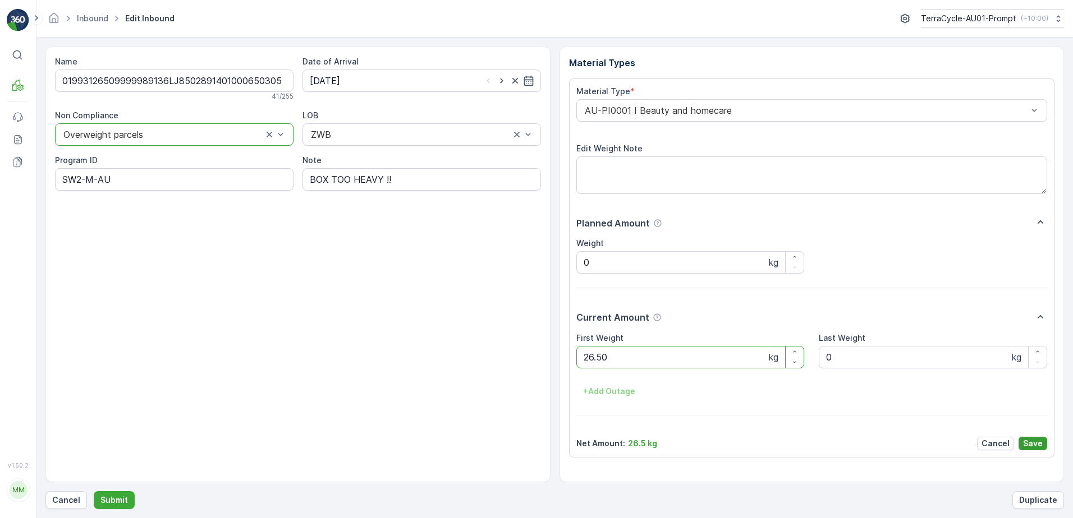
type Weight "26.50"
click at [1030, 444] on p "Save" at bounding box center [1033, 443] width 20 height 11
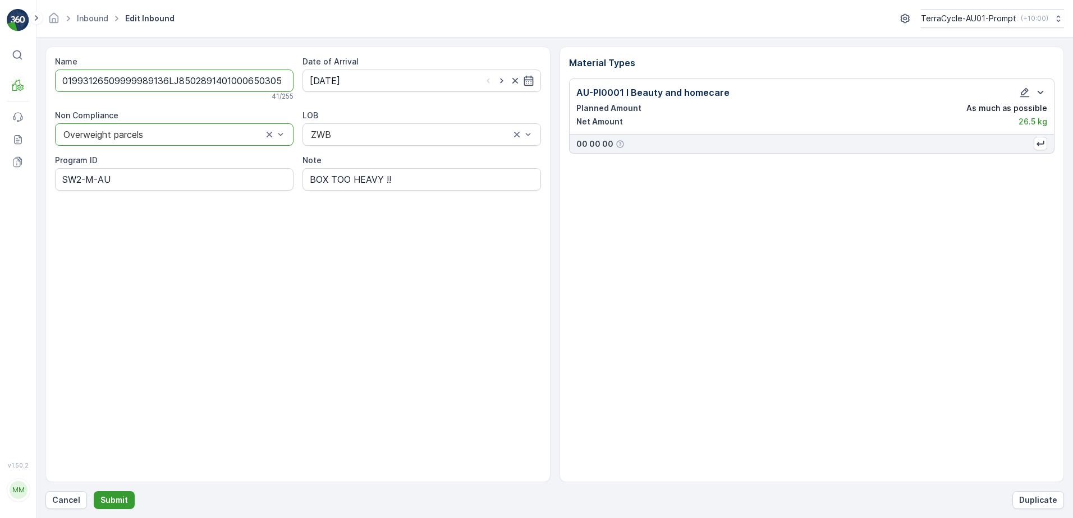
click at [109, 502] on p "Submit" at bounding box center [113, 500] width 27 height 11
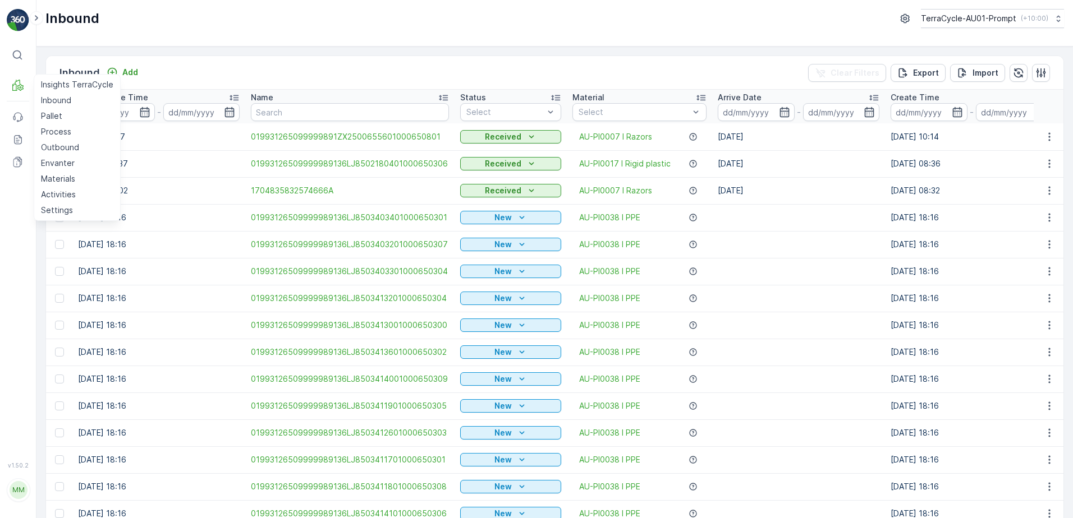
drag, startPoint x: 18, startPoint y: 86, endPoint x: 30, endPoint y: 90, distance: 12.4
click at [29, 90] on div "MRF Insights TerraCycle Inbound Pallet Process Outbound Envanter Materials Acti…" at bounding box center [18, 85] width 22 height 22
click at [70, 120] on link "Pallet" at bounding box center [76, 116] width 81 height 16
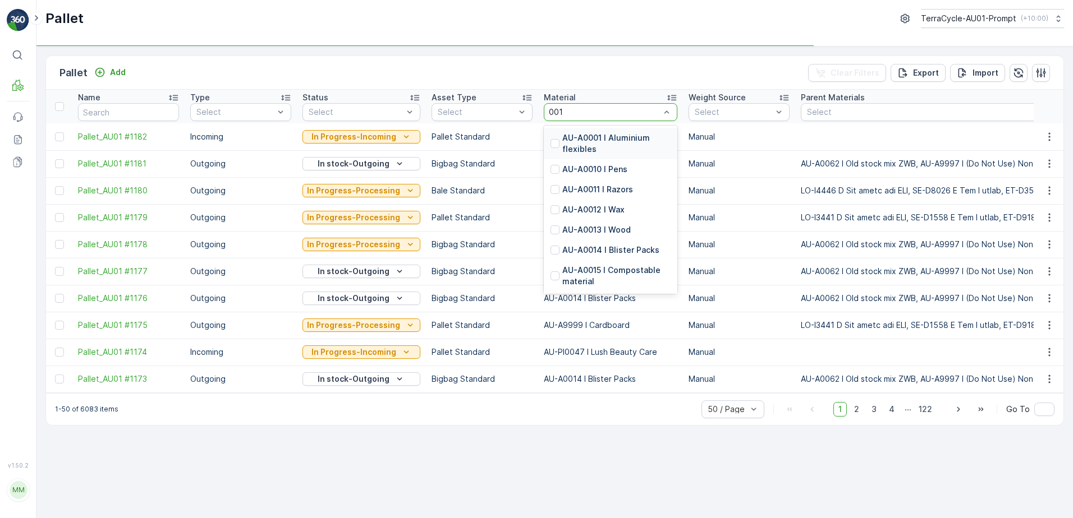
type input "0017"
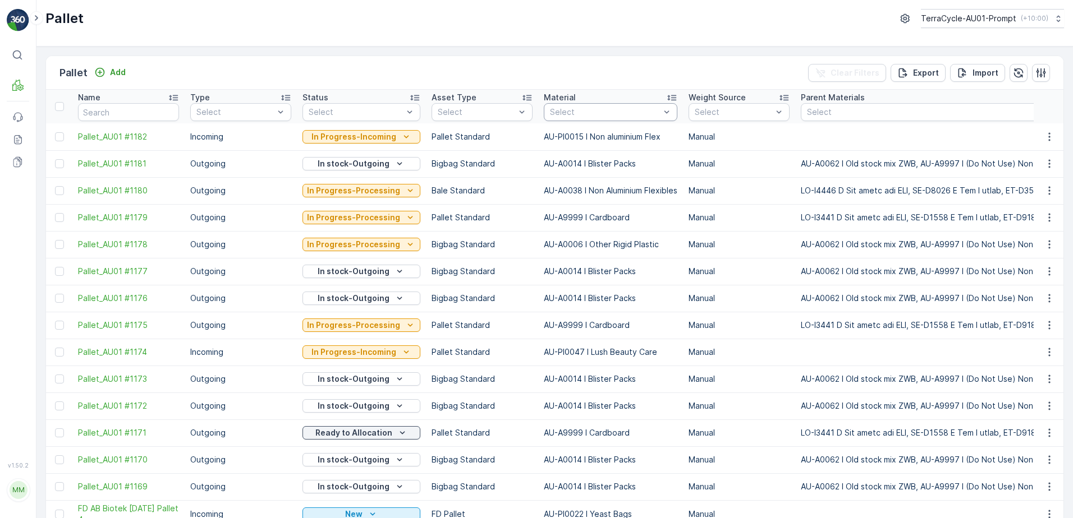
click at [580, 121] on div "Select" at bounding box center [611, 112] width 134 height 18
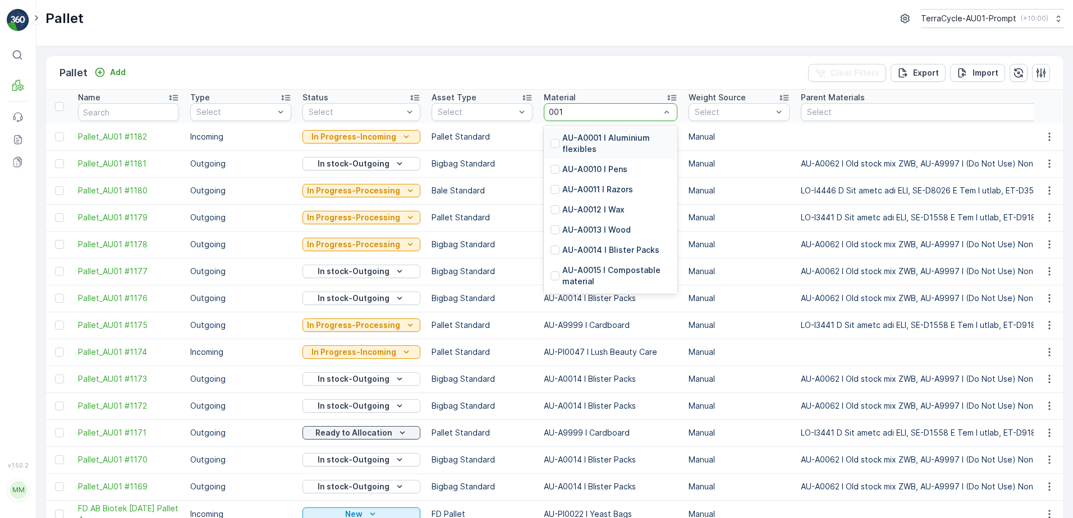
type input "0017"
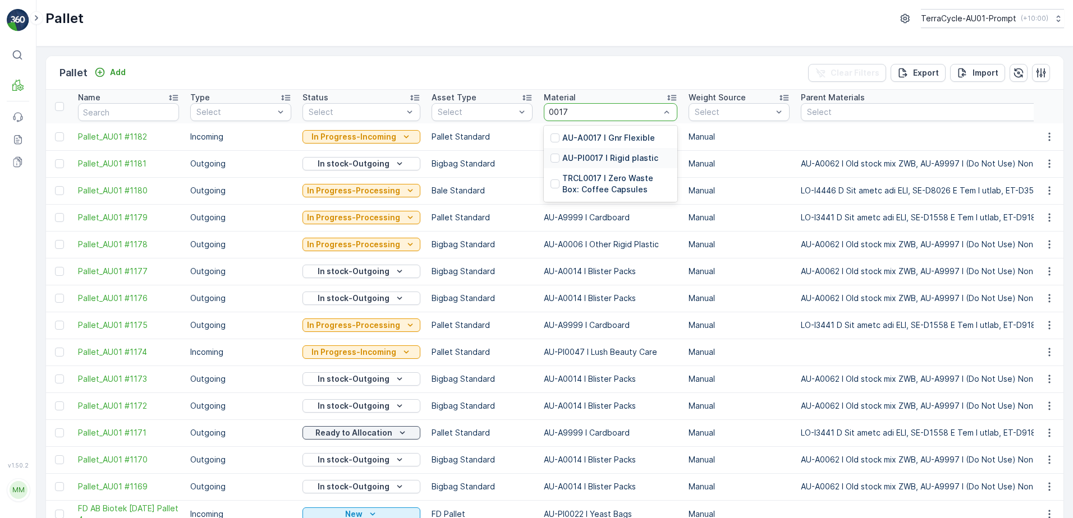
click at [601, 159] on p "AU-PI0017 I Rigid plastic" at bounding box center [610, 158] width 96 height 11
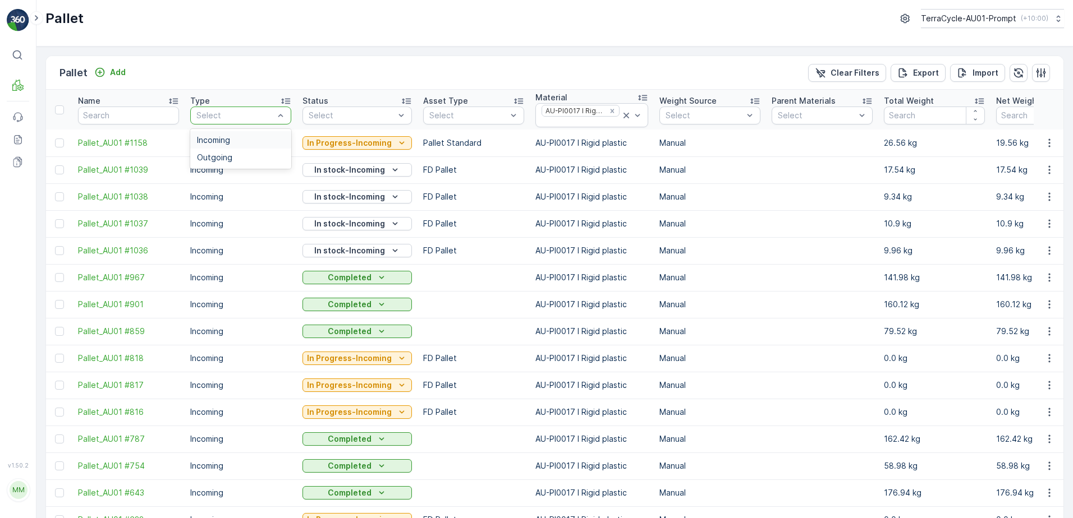
click at [242, 142] on div "Incoming" at bounding box center [241, 140] width 88 height 9
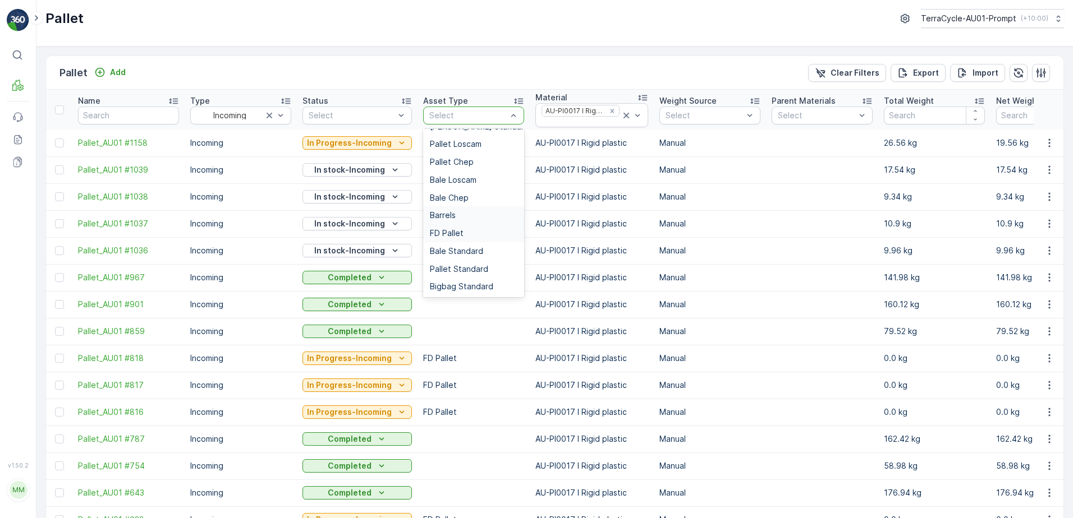
scroll to position [85, 0]
click at [447, 233] on span "FD Pallet" at bounding box center [447, 232] width 34 height 9
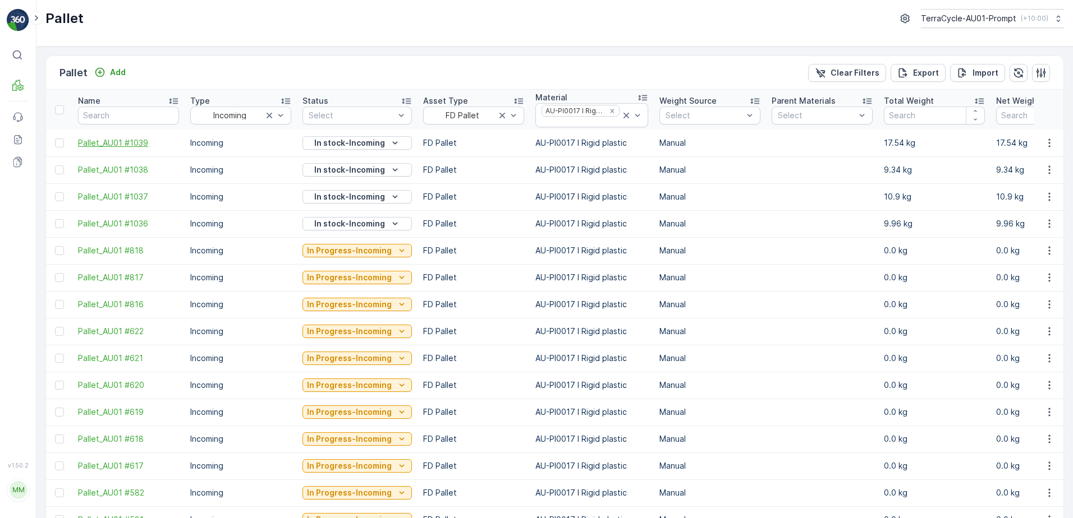
click at [116, 142] on span "Pallet_AU01 #1039" at bounding box center [128, 142] width 101 height 11
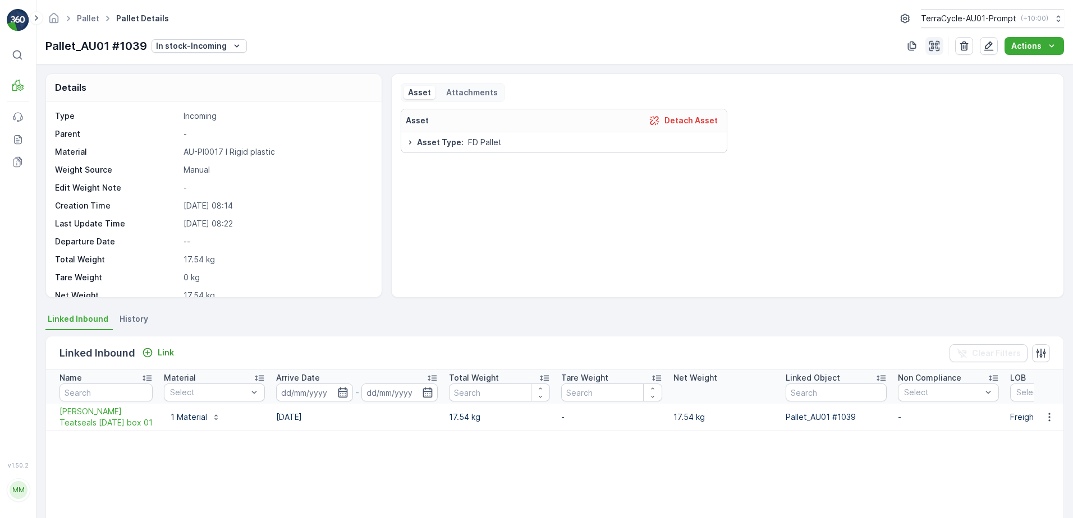
click at [934, 48] on icon "button" at bounding box center [934, 46] width 10 height 10
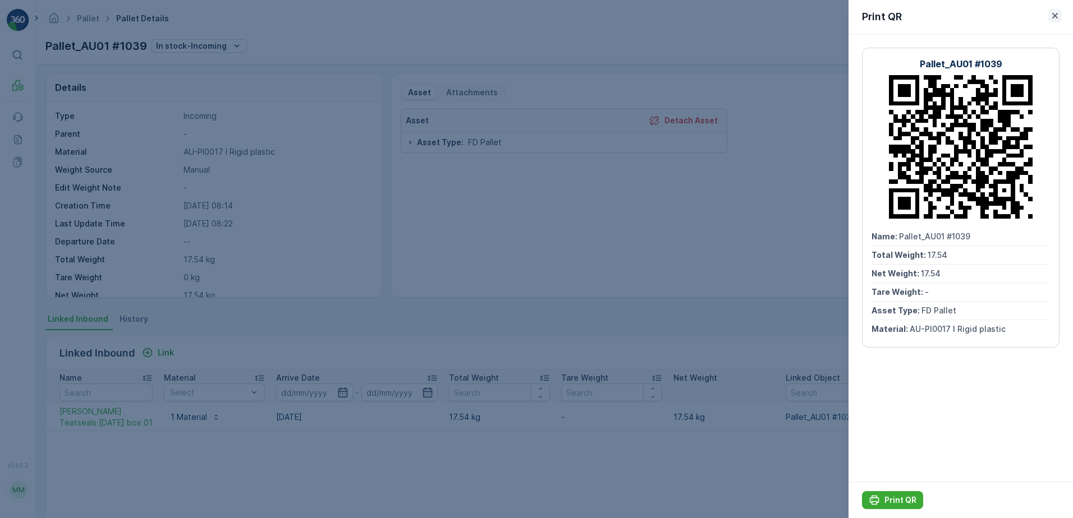
click at [1055, 16] on icon "button" at bounding box center [1055, 16] width 6 height 6
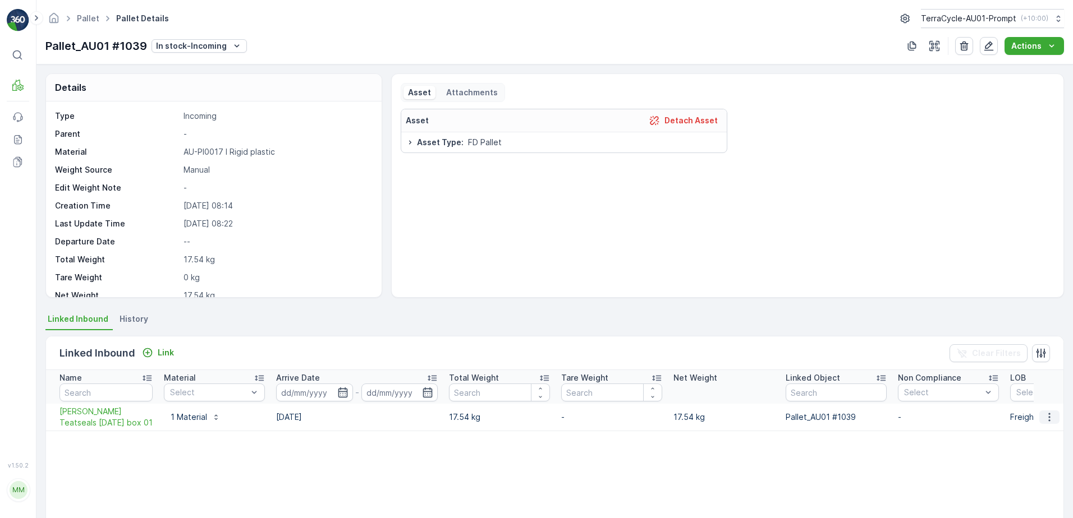
click at [1051, 417] on icon "button" at bounding box center [1048, 417] width 11 height 11
click at [1047, 435] on span "See More Details" at bounding box center [1035, 434] width 65 height 11
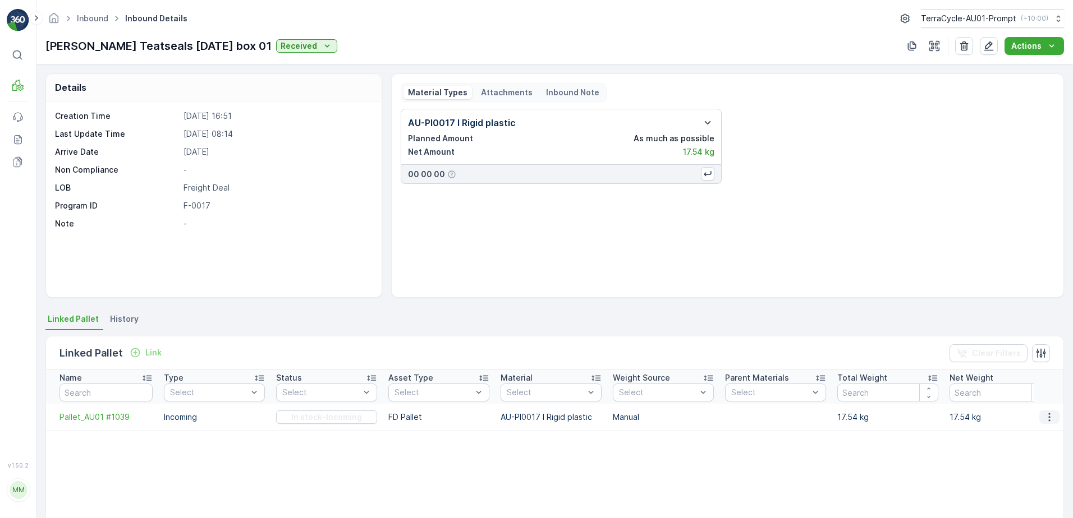
click at [1044, 417] on icon "button" at bounding box center [1048, 417] width 11 height 11
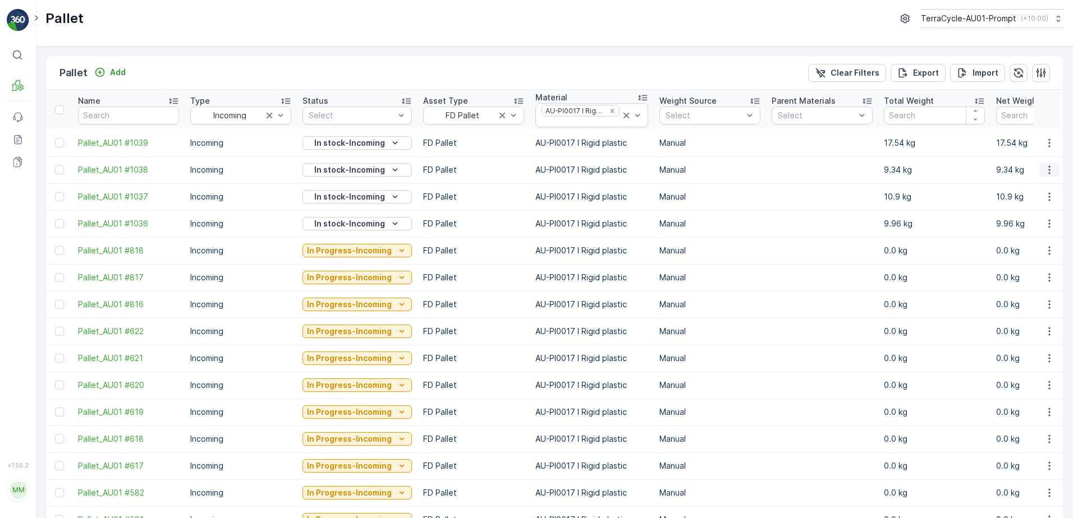
click at [1048, 171] on icon "button" at bounding box center [1049, 170] width 2 height 8
